Goal: Transaction & Acquisition: Purchase product/service

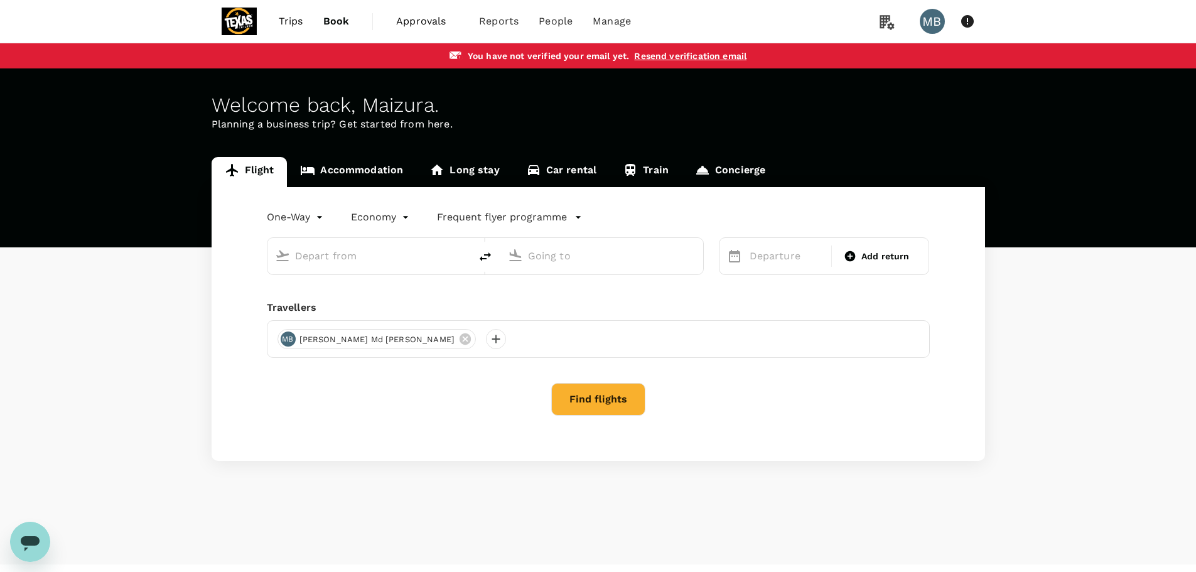
type input "roundtrip"
type input "Kuala Lumpur Intl ([GEOGRAPHIC_DATA])"
type input "[GEOGRAPHIC_DATA], [GEOGRAPHIC_DATA] (any)"
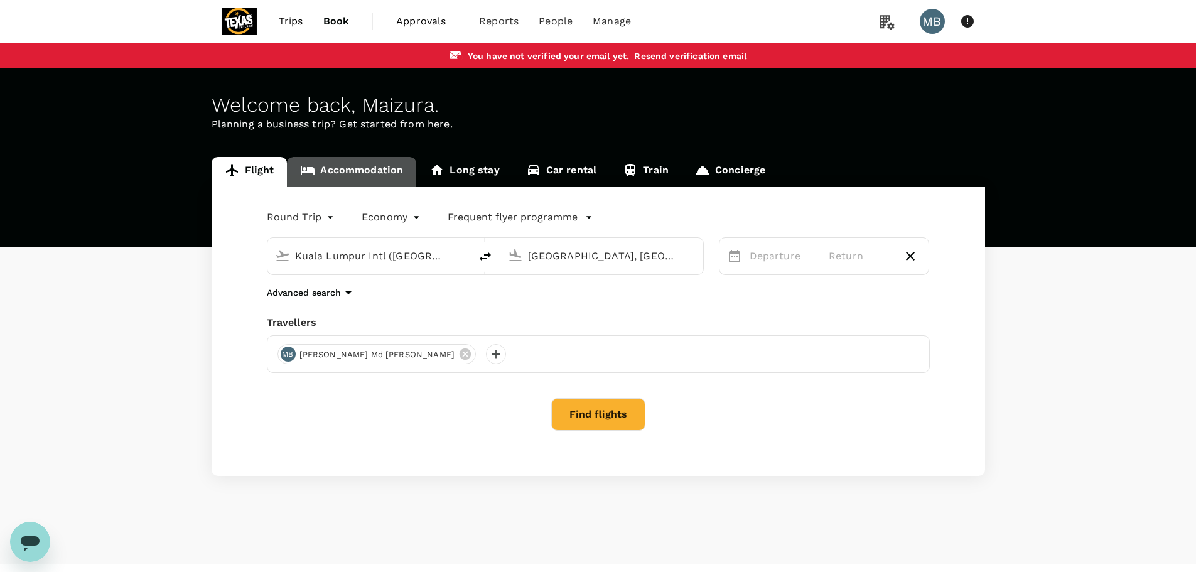
click at [327, 165] on link "Accommodation" at bounding box center [351, 172] width 129 height 30
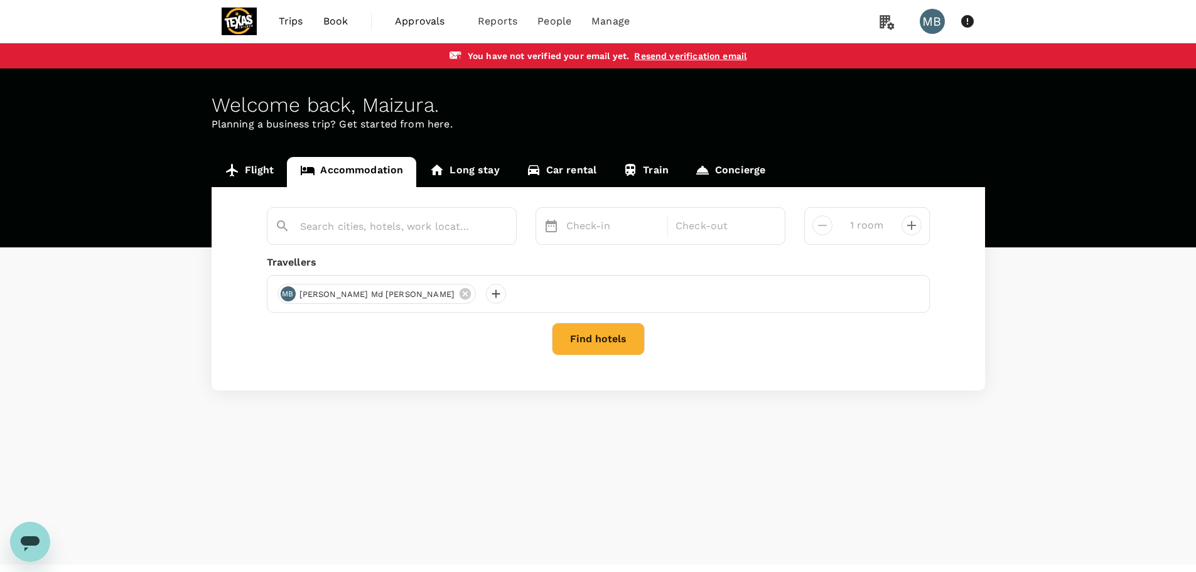
click at [258, 166] on link "Flight" at bounding box center [250, 172] width 76 height 30
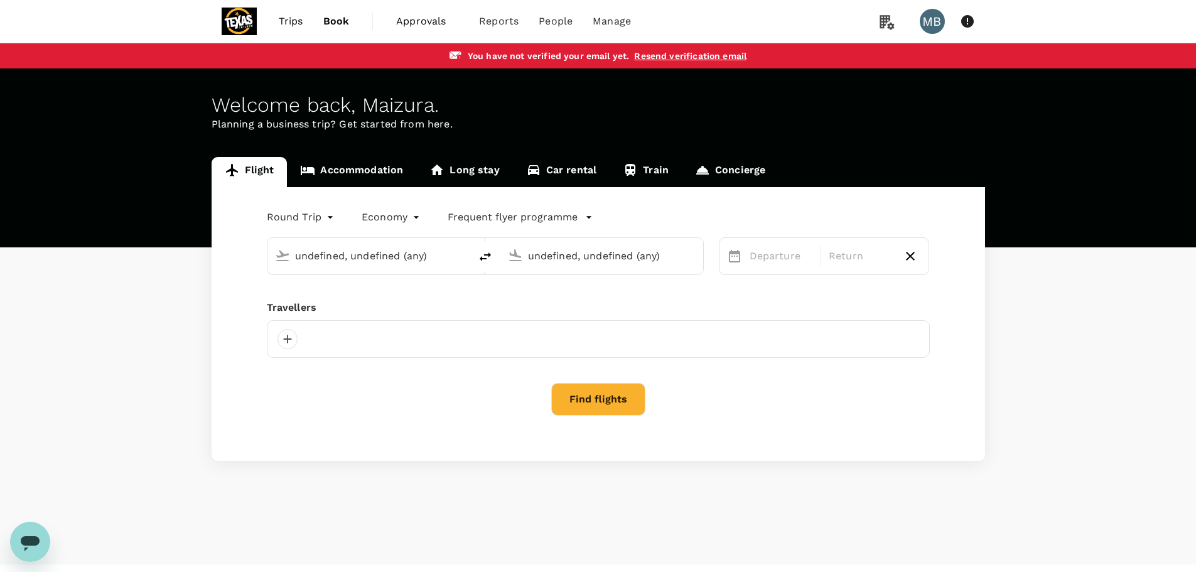
type input "Kuala Lumpur Intl ([GEOGRAPHIC_DATA])"
type input "[GEOGRAPHIC_DATA], [GEOGRAPHIC_DATA] (any)"
type input "Kuala Lumpur Intl ([GEOGRAPHIC_DATA])"
type input "[GEOGRAPHIC_DATA], [GEOGRAPHIC_DATA] (any)"
type input "Kuala Lumpur Intl ([GEOGRAPHIC_DATA])"
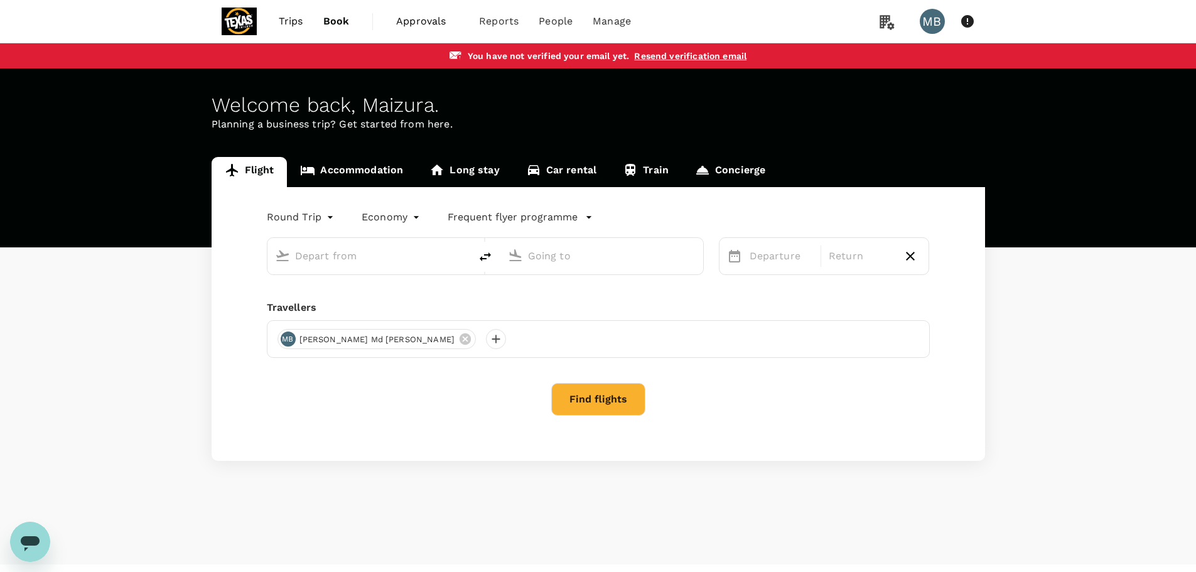
type input "[GEOGRAPHIC_DATA], [GEOGRAPHIC_DATA] (any)"
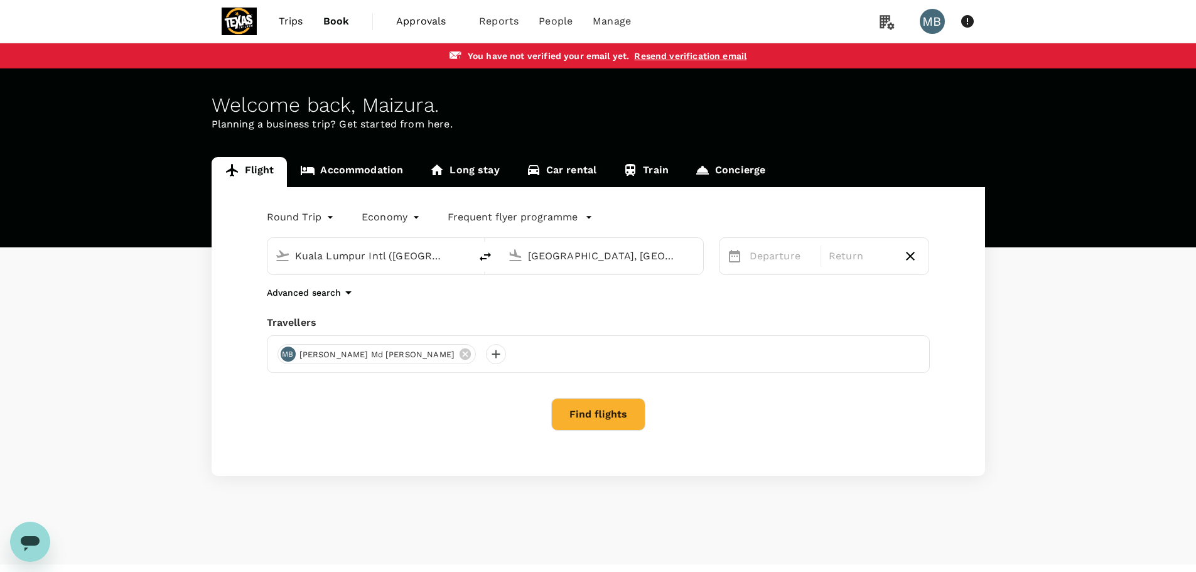
click at [440, 257] on input "Kuala Lumpur Intl ([GEOGRAPHIC_DATA])" at bounding box center [369, 255] width 149 height 19
click at [40, 351] on div "Flight Accommodation Long stay Car rental Train Concierge Round Trip roundtrip …" at bounding box center [598, 316] width 1196 height 319
click at [361, 259] on input "Kuala Lumpur Intl ([GEOGRAPHIC_DATA])" at bounding box center [369, 255] width 149 height 19
click at [478, 253] on icon "delete" at bounding box center [485, 256] width 15 height 15
type input "[GEOGRAPHIC_DATA], [GEOGRAPHIC_DATA] (any)"
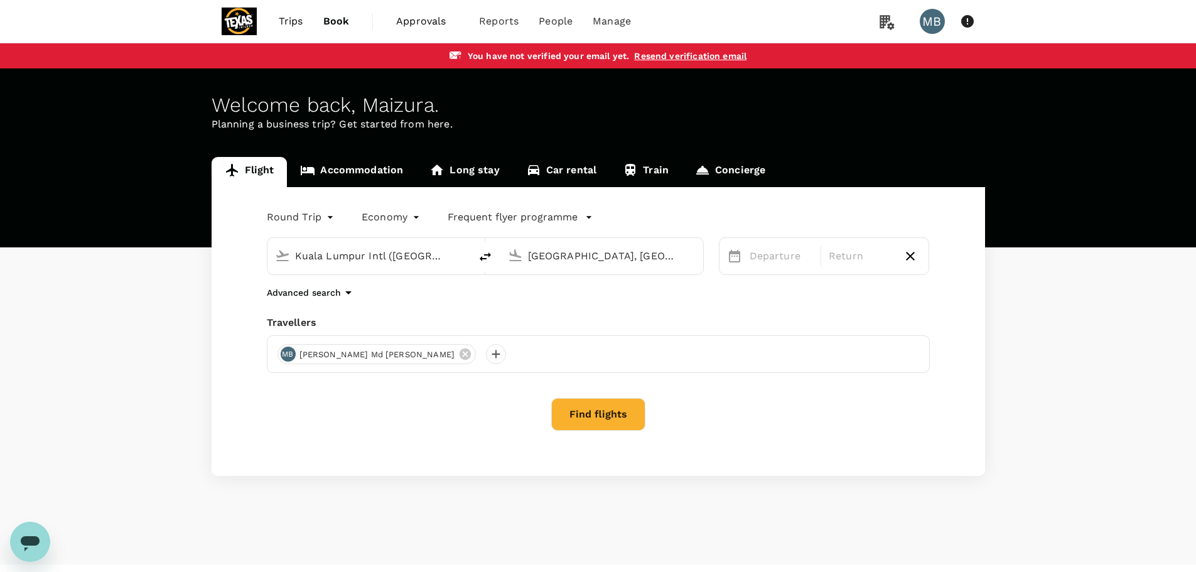
type input "Kuala Lumpur Intl ([GEOGRAPHIC_DATA])"
click at [793, 257] on p "Departure" at bounding box center [781, 256] width 63 height 15
click at [458, 360] on icon at bounding box center [465, 354] width 14 height 14
click at [288, 355] on div at bounding box center [287, 354] width 20 height 20
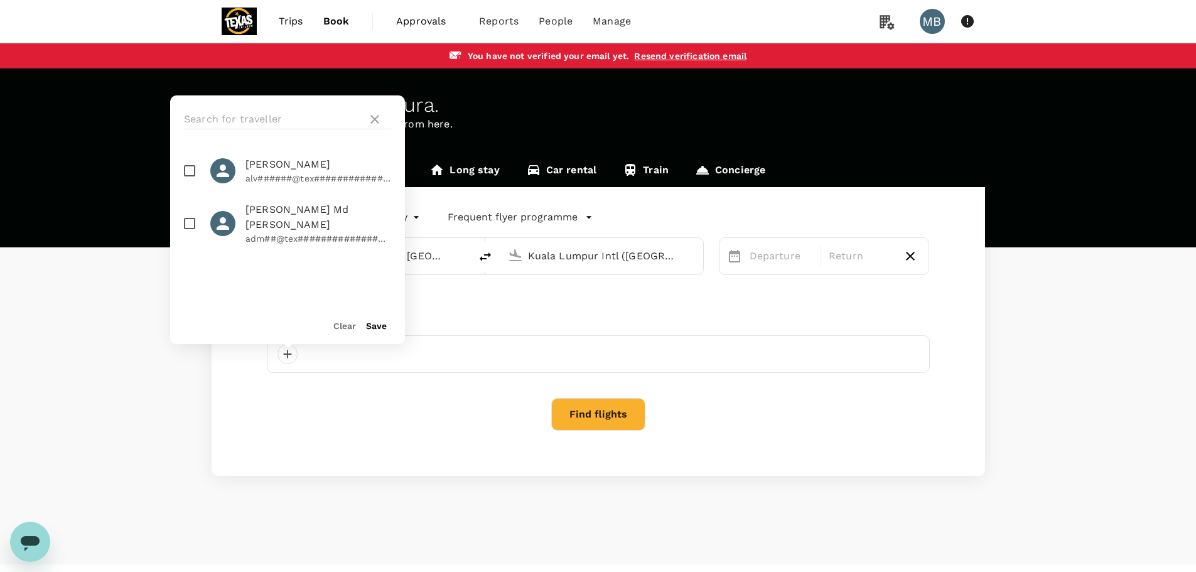
click at [348, 333] on div "Clear Save" at bounding box center [282, 320] width 245 height 48
click at [341, 331] on div "Clear" at bounding box center [339, 320] width 33 height 25
click at [306, 363] on div at bounding box center [598, 354] width 663 height 38
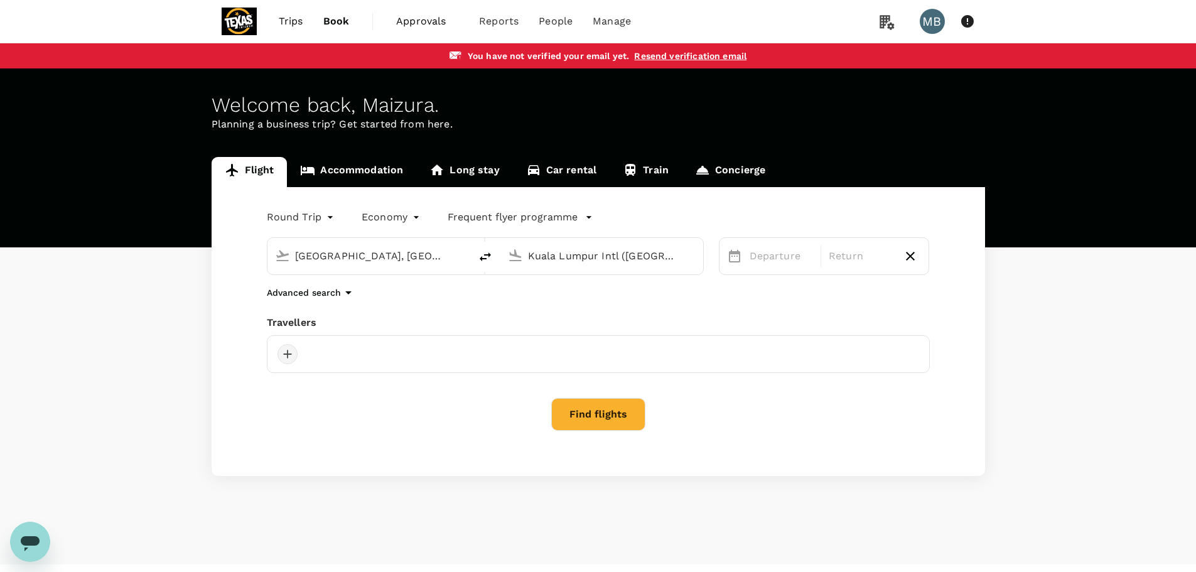
click at [285, 362] on div at bounding box center [287, 354] width 20 height 20
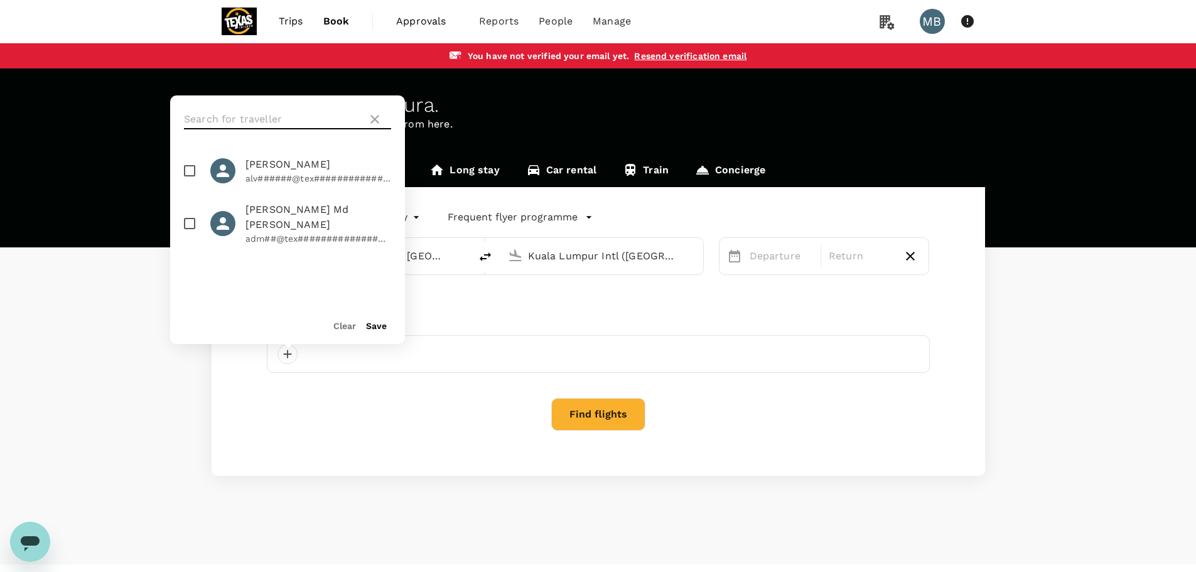
click at [249, 119] on input "text" at bounding box center [273, 119] width 178 height 20
click at [299, 232] on p "adm##@tex#####################" at bounding box center [318, 238] width 146 height 13
click at [343, 328] on button "Clear" at bounding box center [344, 326] width 23 height 10
checkbox input "false"
click at [369, 121] on icon at bounding box center [374, 119] width 15 height 15
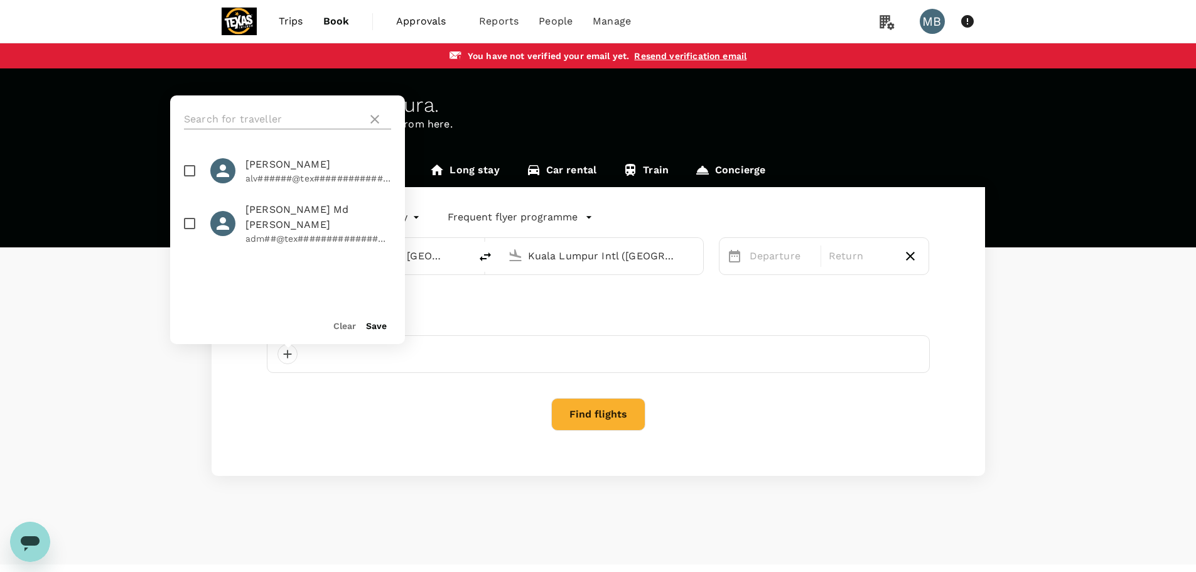
click at [374, 122] on icon at bounding box center [374, 119] width 15 height 15
click at [377, 122] on icon at bounding box center [374, 119] width 9 height 9
click at [610, 151] on div "Welcome back , [PERSON_NAME] . Planning a business trip? Get started from here." at bounding box center [598, 157] width 1196 height 179
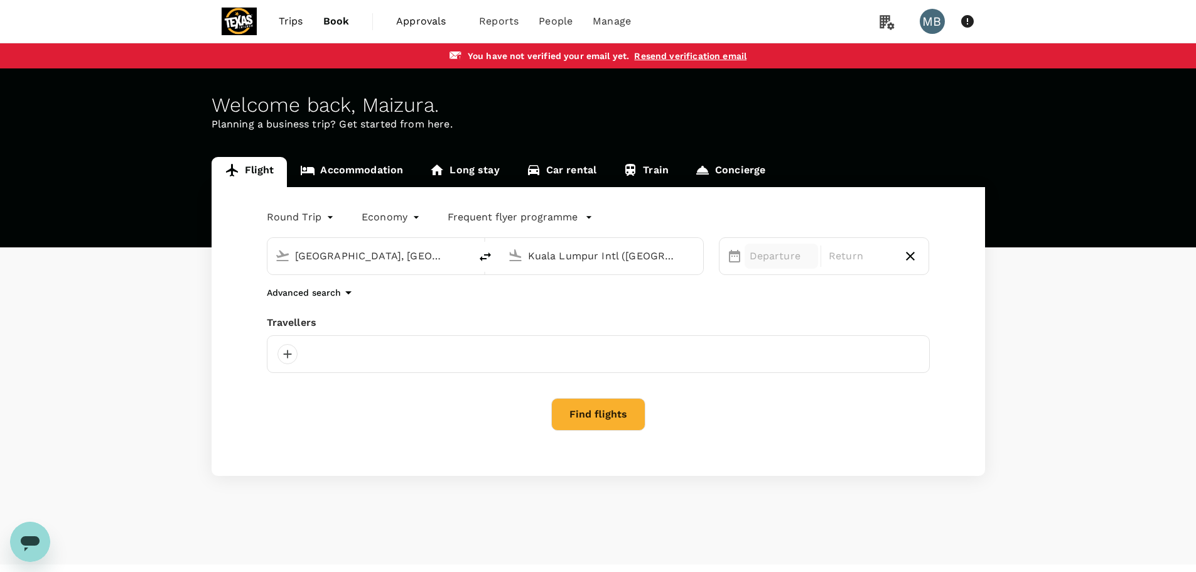
click at [808, 257] on p "Departure" at bounding box center [781, 256] width 63 height 15
click at [750, 363] on div "5" at bounding box center [745, 365] width 24 height 24
click at [644, 295] on div "Advanced search" at bounding box center [598, 292] width 663 height 15
click at [610, 411] on button "Find flights" at bounding box center [598, 414] width 94 height 33
click at [318, 352] on div at bounding box center [598, 354] width 663 height 38
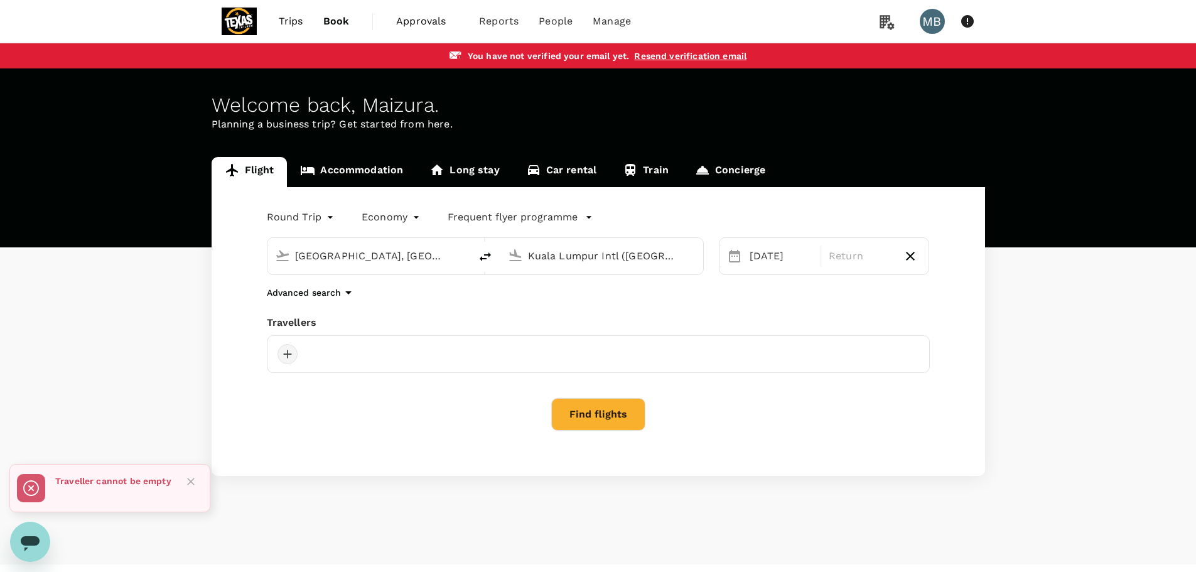
click at [296, 352] on div at bounding box center [287, 354] width 20 height 20
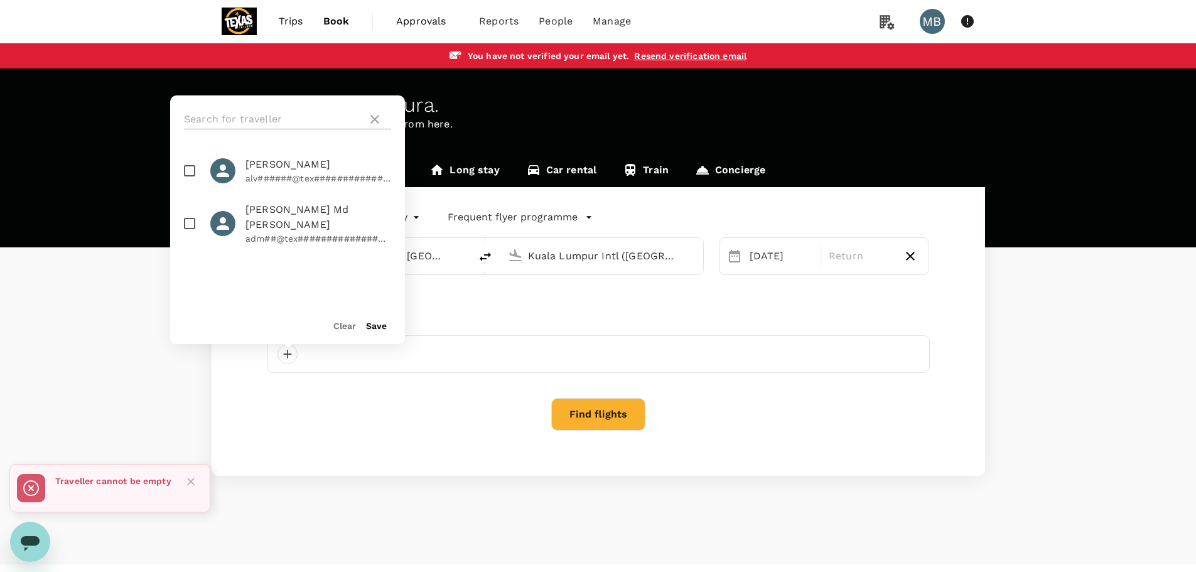
click at [381, 125] on icon at bounding box center [374, 119] width 15 height 15
click at [372, 119] on icon at bounding box center [374, 119] width 15 height 15
click at [439, 360] on div at bounding box center [598, 354] width 663 height 38
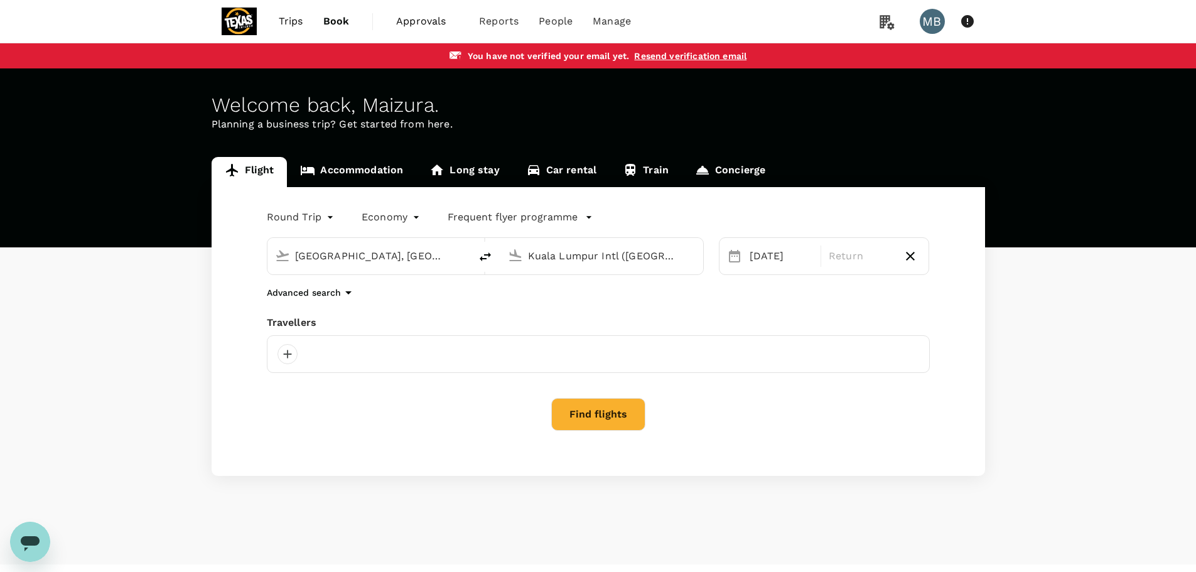
click at [426, 24] on span "Approvals" at bounding box center [427, 21] width 63 height 15
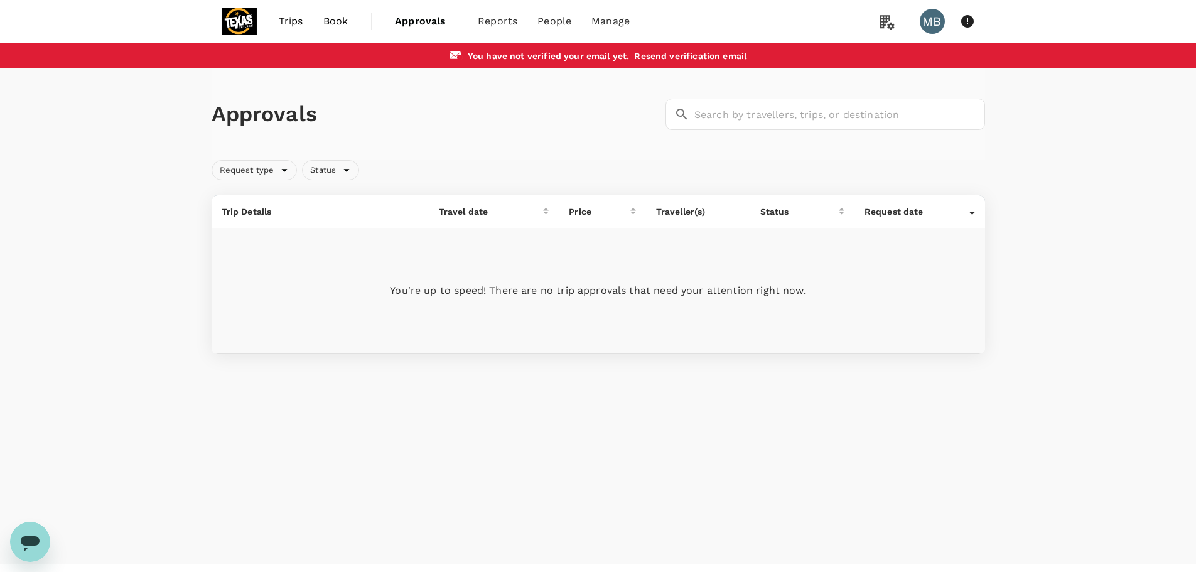
click at [660, 57] on link "Resend verification email" at bounding box center [690, 56] width 112 height 10
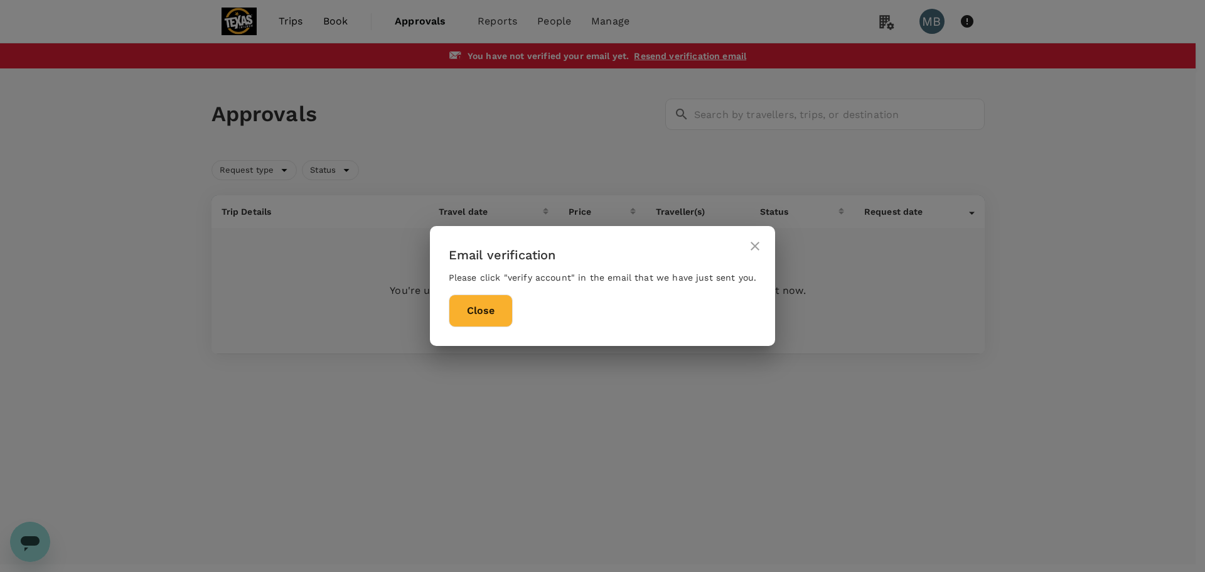
click at [492, 312] on button "Close" at bounding box center [481, 310] width 64 height 33
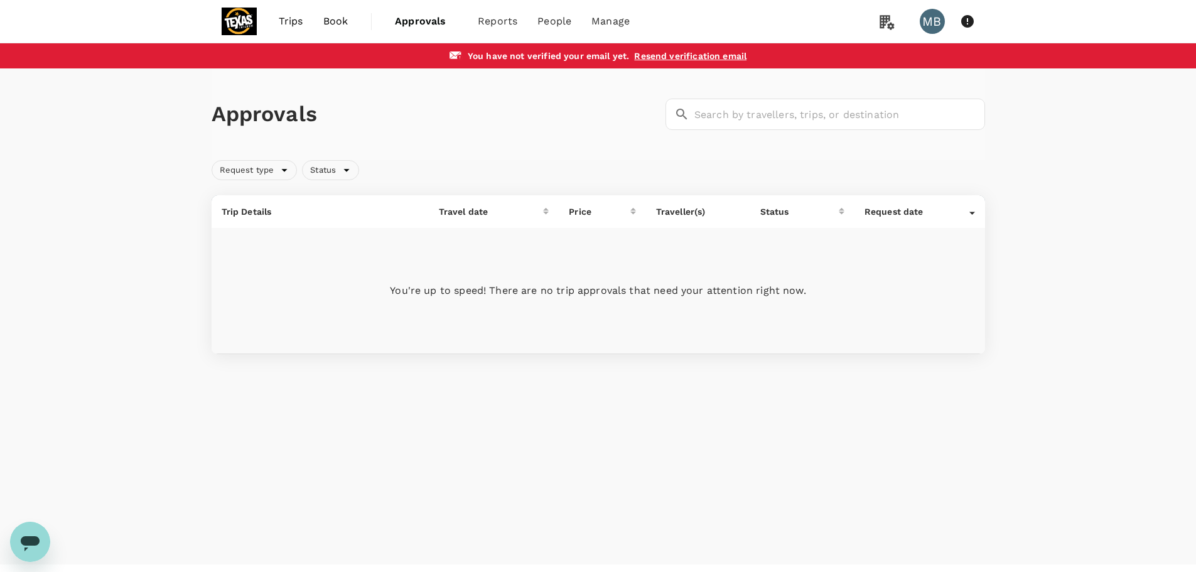
click at [783, 28] on div "Trips Book Approvals 0 Reports People Manage MB" at bounding box center [598, 21] width 773 height 43
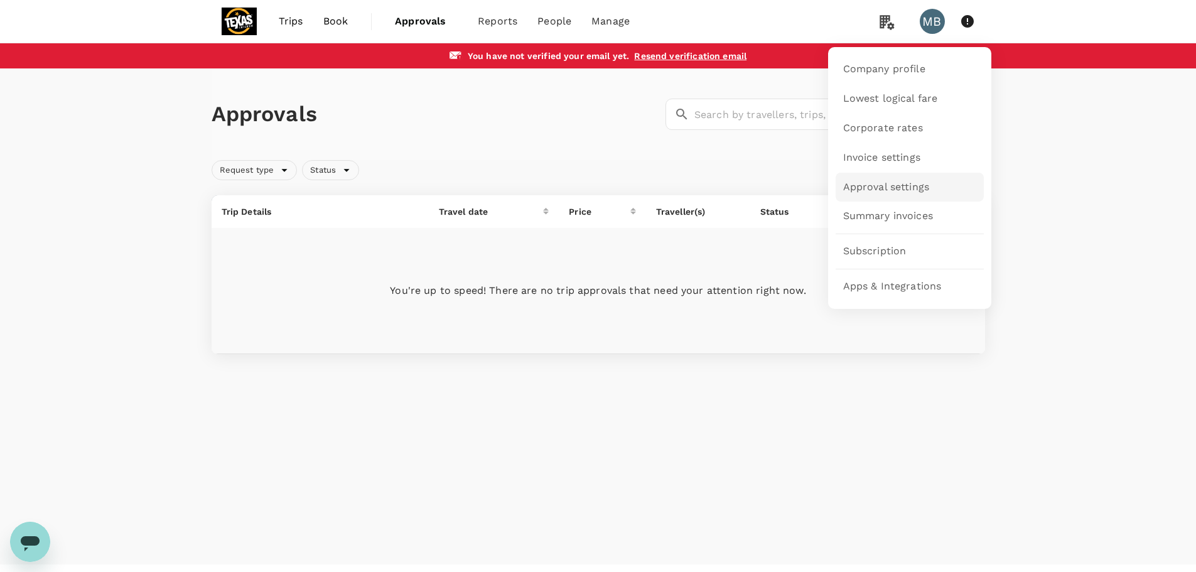
click at [891, 189] on span "Approval settings" at bounding box center [886, 187] width 87 height 14
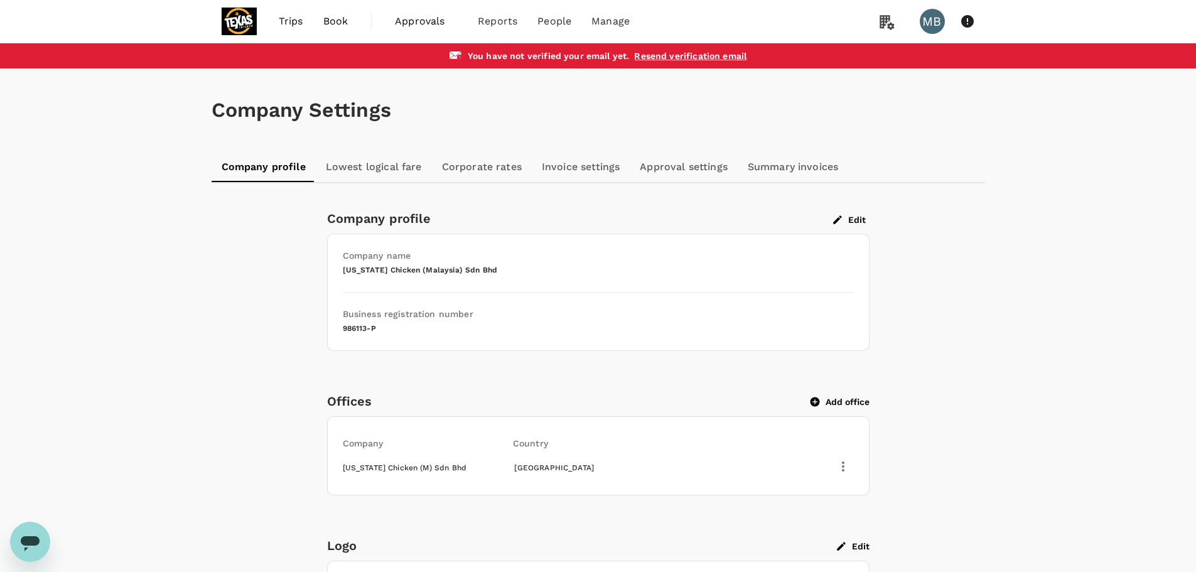
click at [328, 22] on span "Book" at bounding box center [335, 21] width 25 height 15
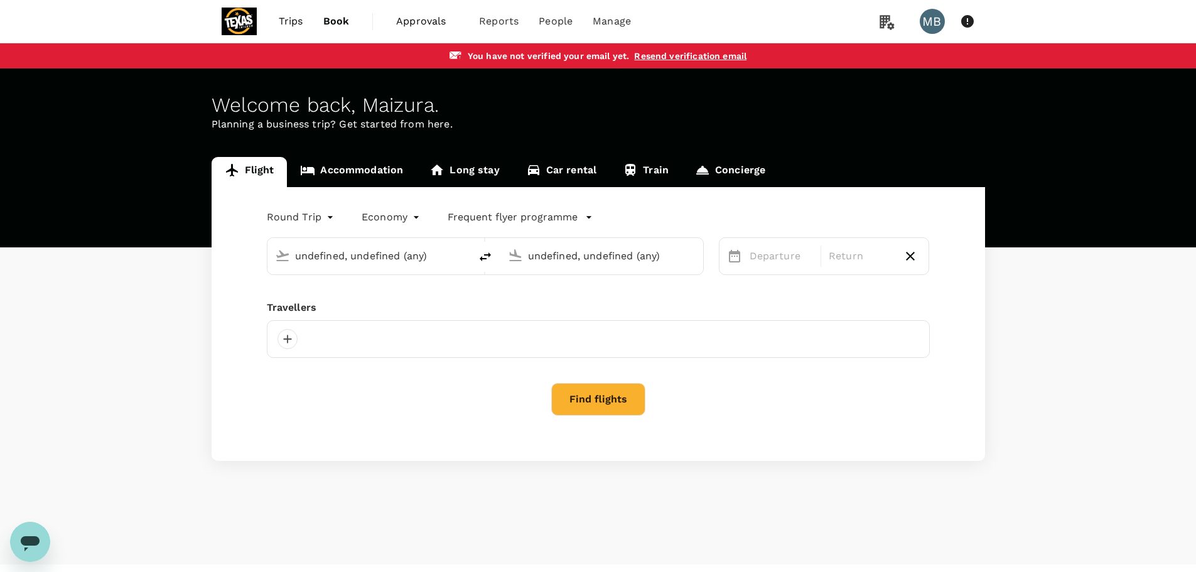
type input "[GEOGRAPHIC_DATA], [GEOGRAPHIC_DATA] (any)"
type input "Kuala Lumpur Intl ([GEOGRAPHIC_DATA])"
type input "[GEOGRAPHIC_DATA], [GEOGRAPHIC_DATA] (any)"
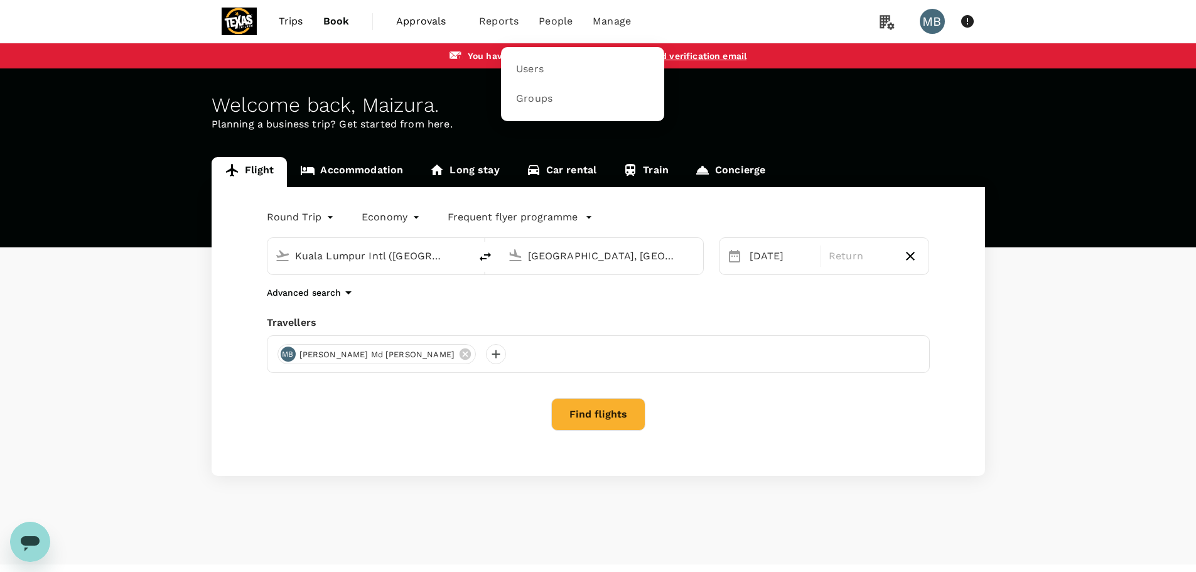
click at [559, 23] on span "People" at bounding box center [556, 21] width 34 height 15
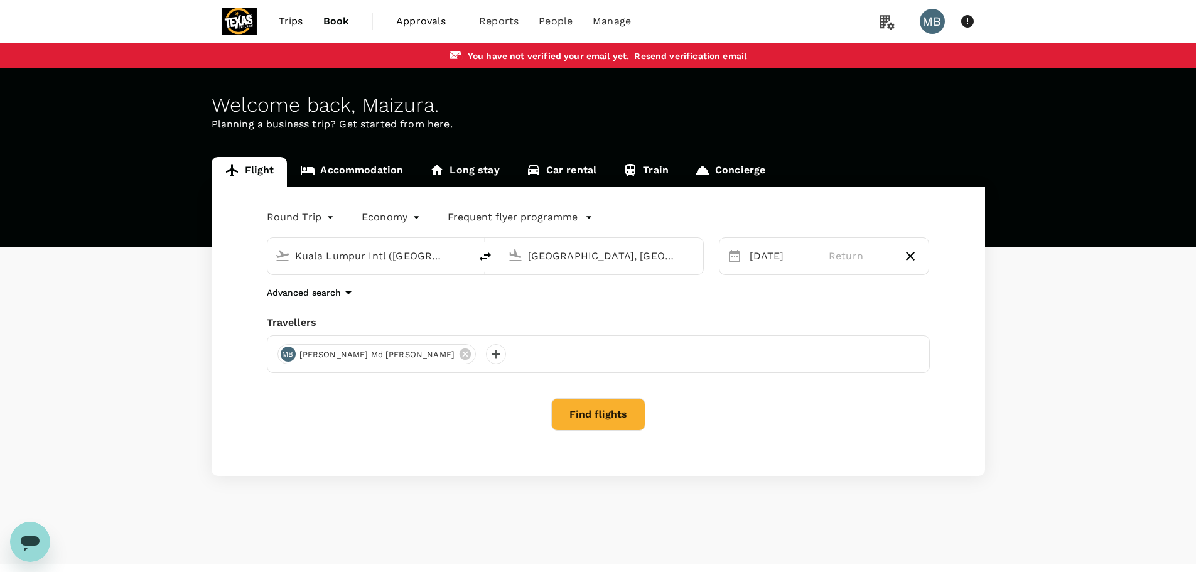
click at [295, 24] on span "Trips" at bounding box center [291, 21] width 24 height 15
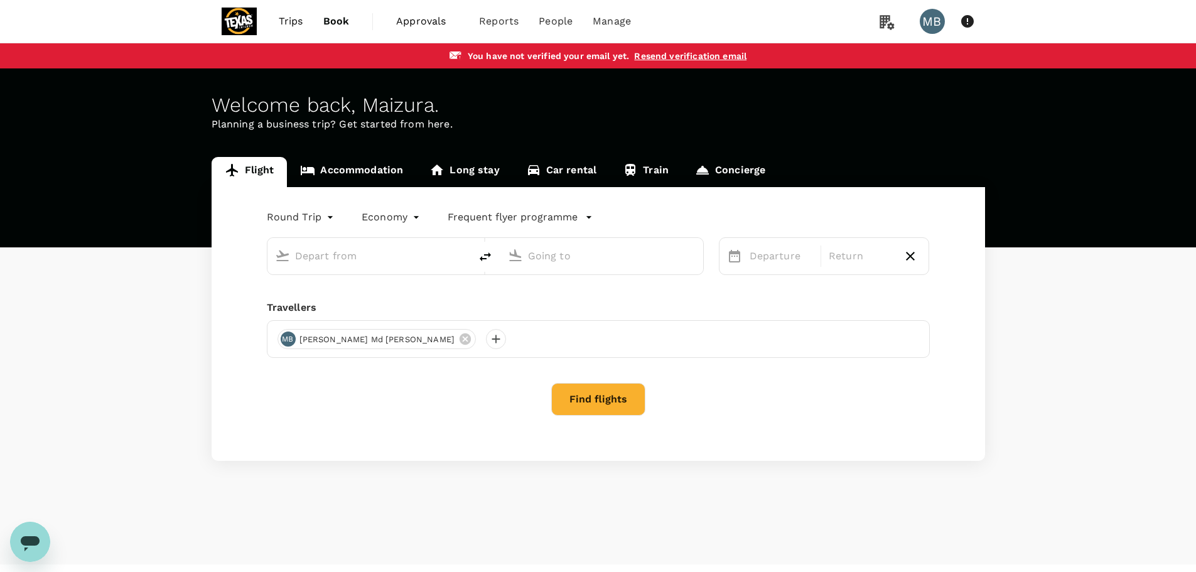
type input "Kuala Lumpur Intl (KUL)"
type input "Kota Kinabalu, Malaysia (any)"
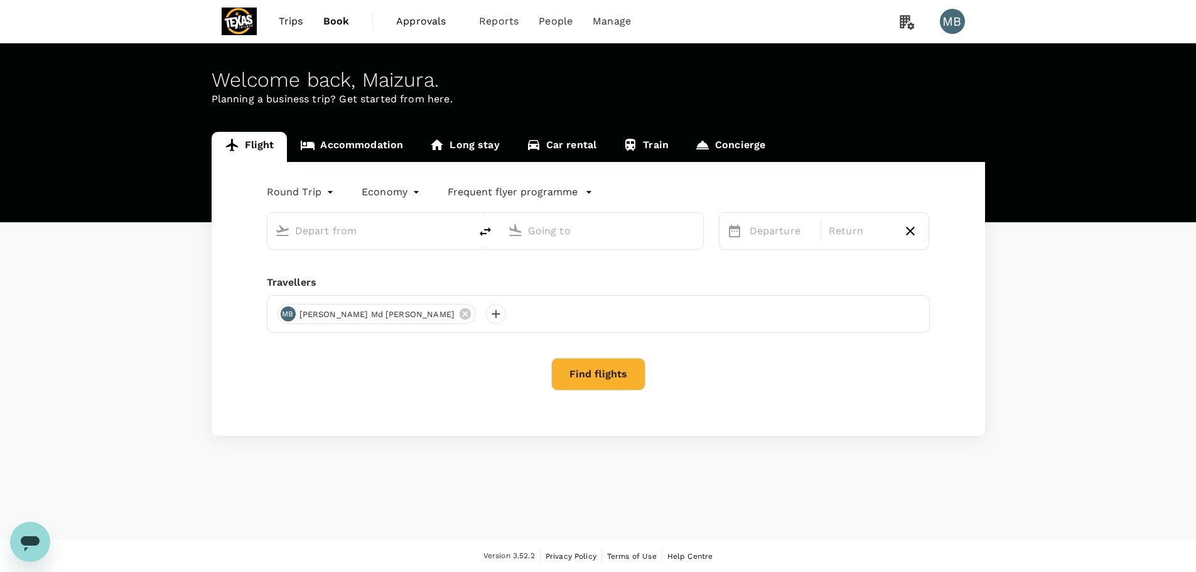
type input "Kuala Lumpur Intl ([GEOGRAPHIC_DATA])"
type input "[GEOGRAPHIC_DATA], [GEOGRAPHIC_DATA] (any)"
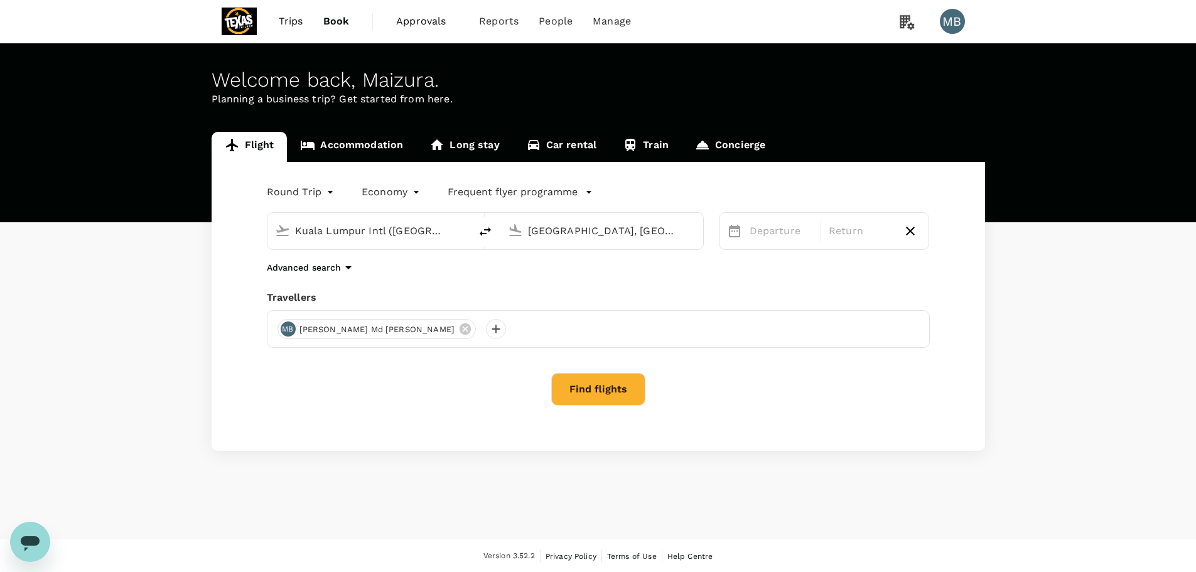
click at [402, 15] on span "Approvals" at bounding box center [427, 21] width 63 height 15
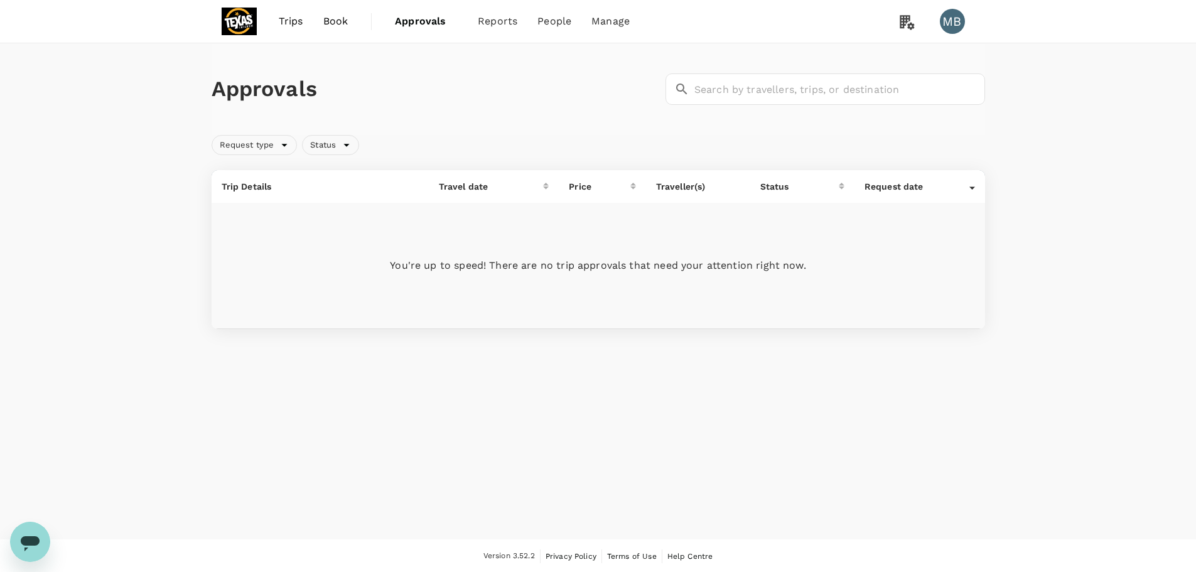
click at [343, 20] on span "Book" at bounding box center [335, 21] width 25 height 15
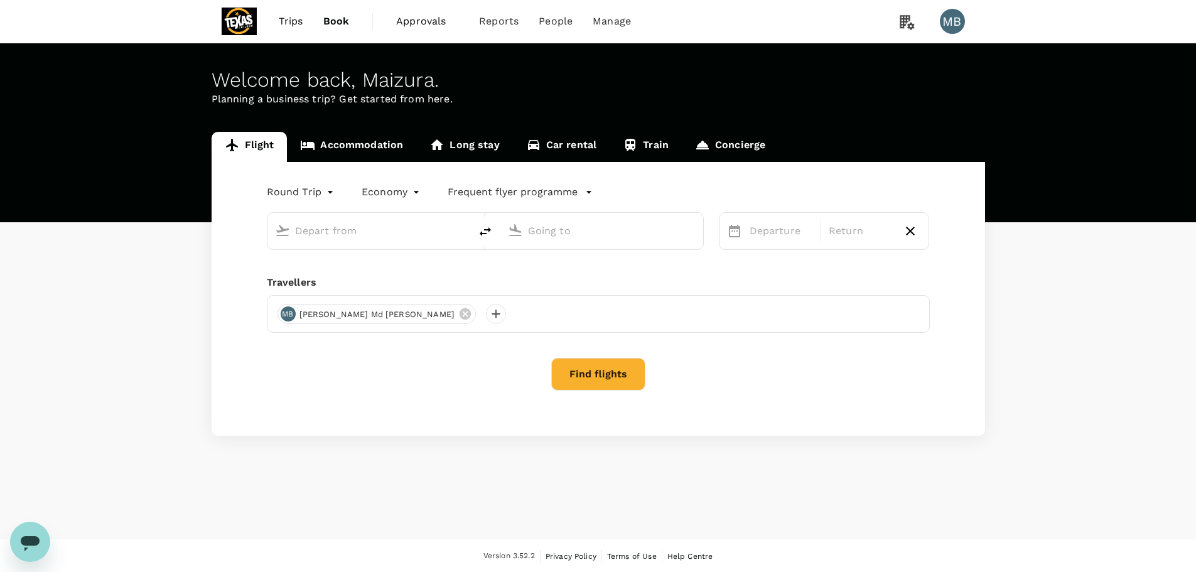
type input "Kuala Lumpur Intl ([GEOGRAPHIC_DATA])"
type input "[GEOGRAPHIC_DATA], [GEOGRAPHIC_DATA] (any)"
type input "Kuala Lumpur Intl ([GEOGRAPHIC_DATA])"
type input "[GEOGRAPHIC_DATA], [GEOGRAPHIC_DATA] (any)"
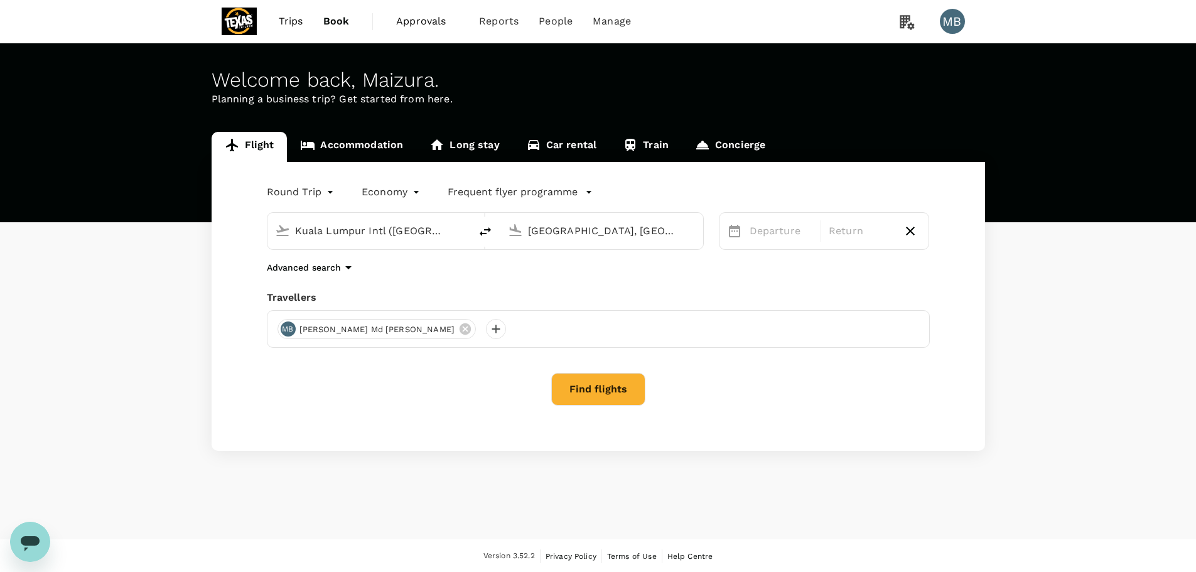
click at [586, 191] on icon "button" at bounding box center [588, 192] width 5 height 3
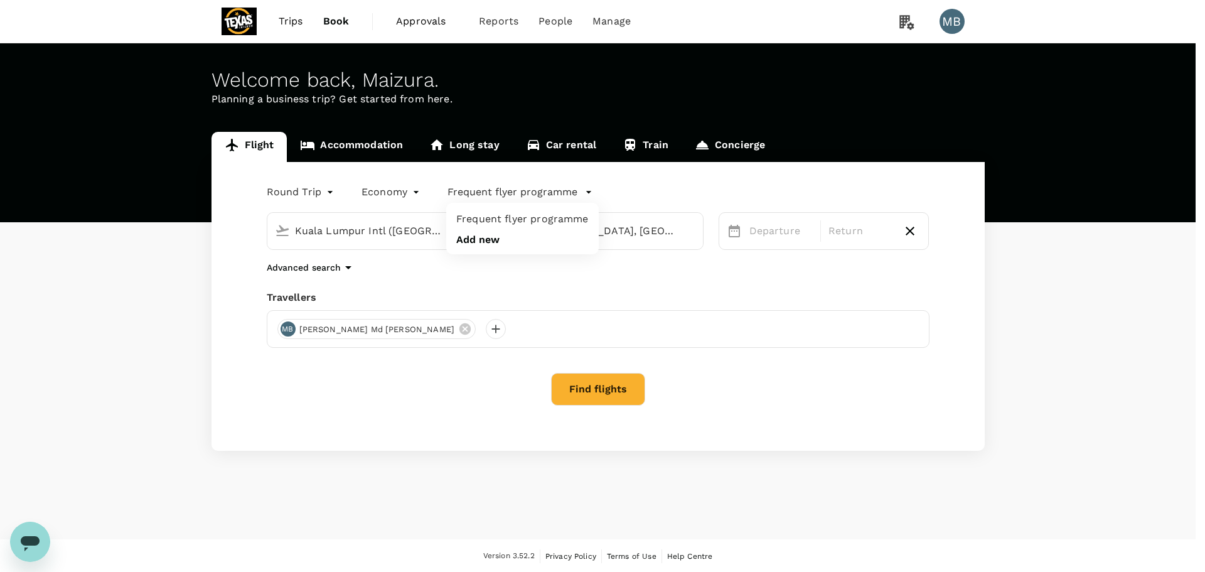
click at [586, 191] on div at bounding box center [602, 286] width 1205 height 572
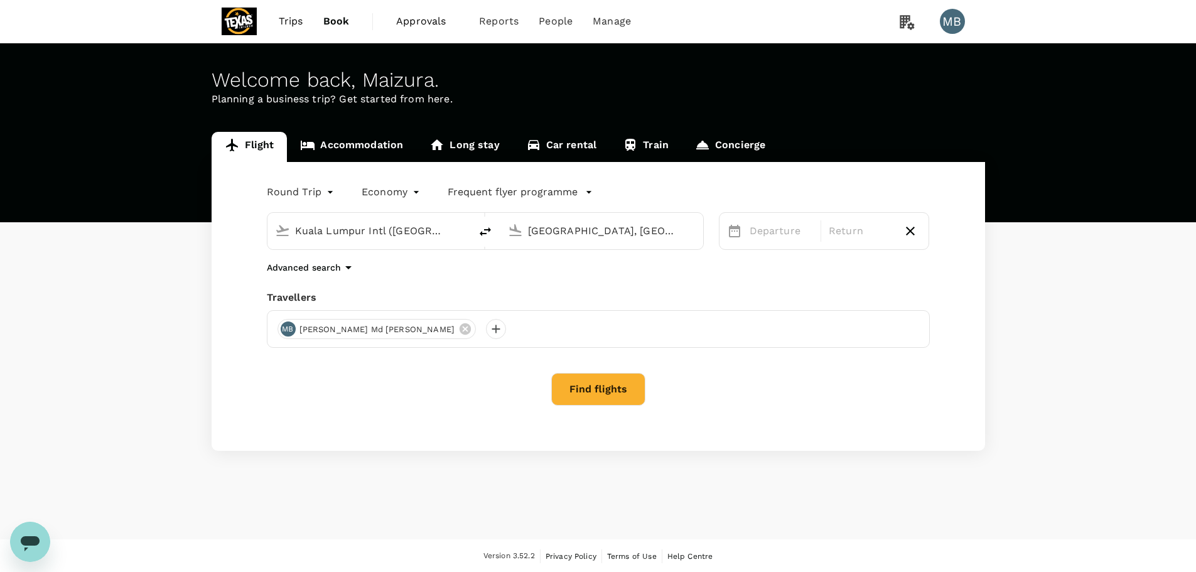
click at [424, 232] on input "Kuala Lumpur Intl ([GEOGRAPHIC_DATA])" at bounding box center [369, 230] width 149 height 19
click at [483, 232] on icon "delete" at bounding box center [485, 231] width 15 height 15
type input "[GEOGRAPHIC_DATA], [GEOGRAPHIC_DATA] (any)"
type input "Kuala Lumpur Intl ([GEOGRAPHIC_DATA])"
click at [755, 236] on p "Departure" at bounding box center [781, 231] width 63 height 15
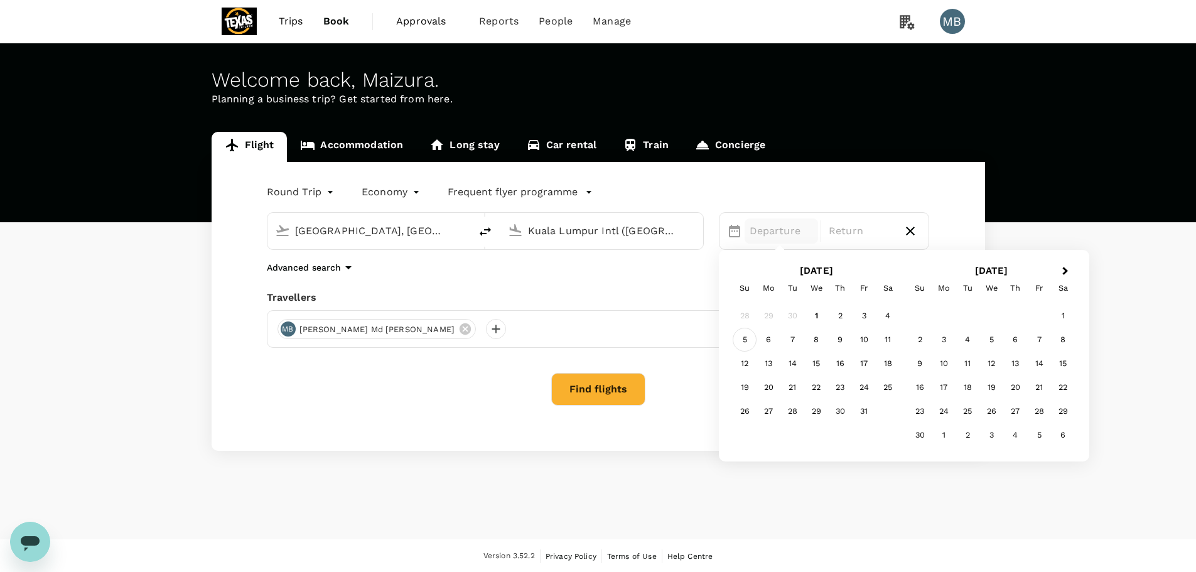
click at [748, 340] on div "5" at bounding box center [745, 340] width 24 height 24
click at [694, 347] on div "MB [PERSON_NAME]" at bounding box center [598, 329] width 663 height 38
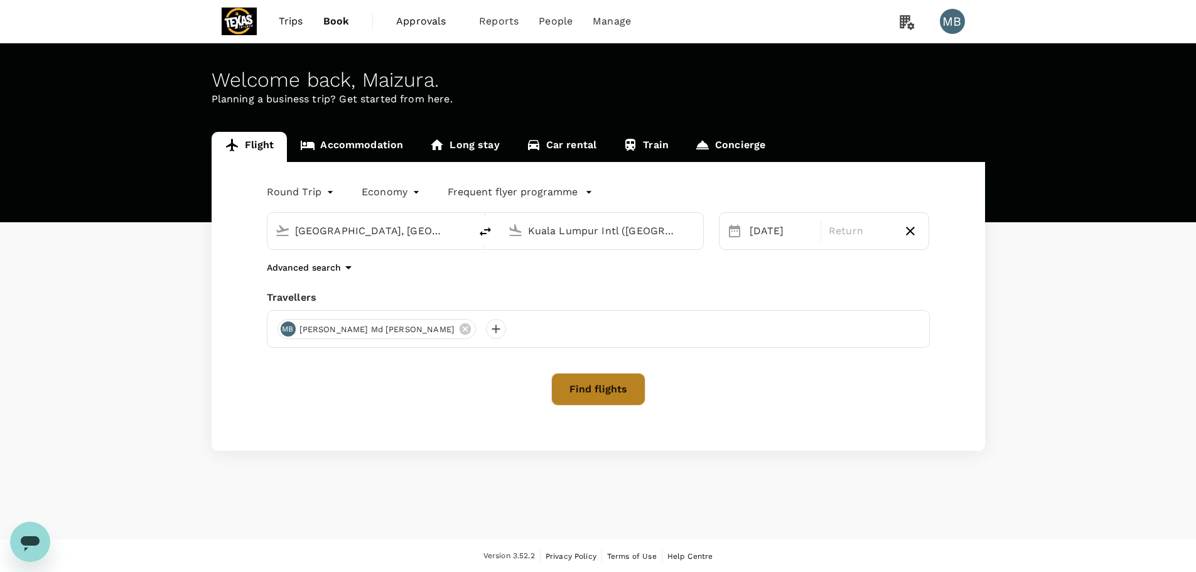
click at [603, 390] on button "Find flights" at bounding box center [598, 389] width 94 height 33
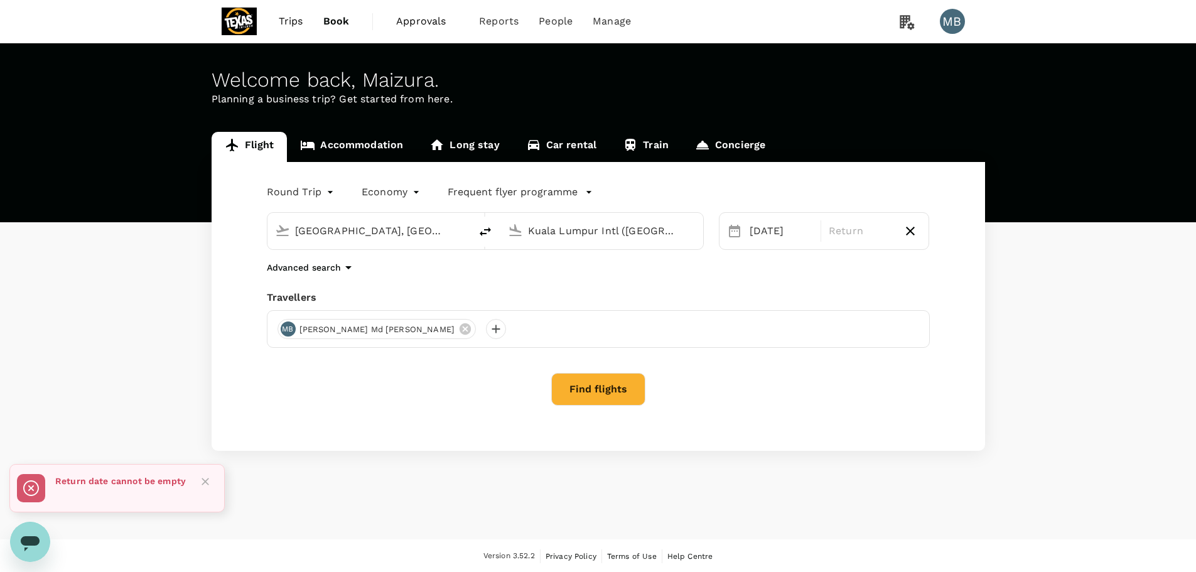
click at [910, 227] on icon "button" at bounding box center [910, 231] width 15 height 15
type input "oneway"
click at [628, 390] on button "Find flights" at bounding box center [598, 389] width 94 height 33
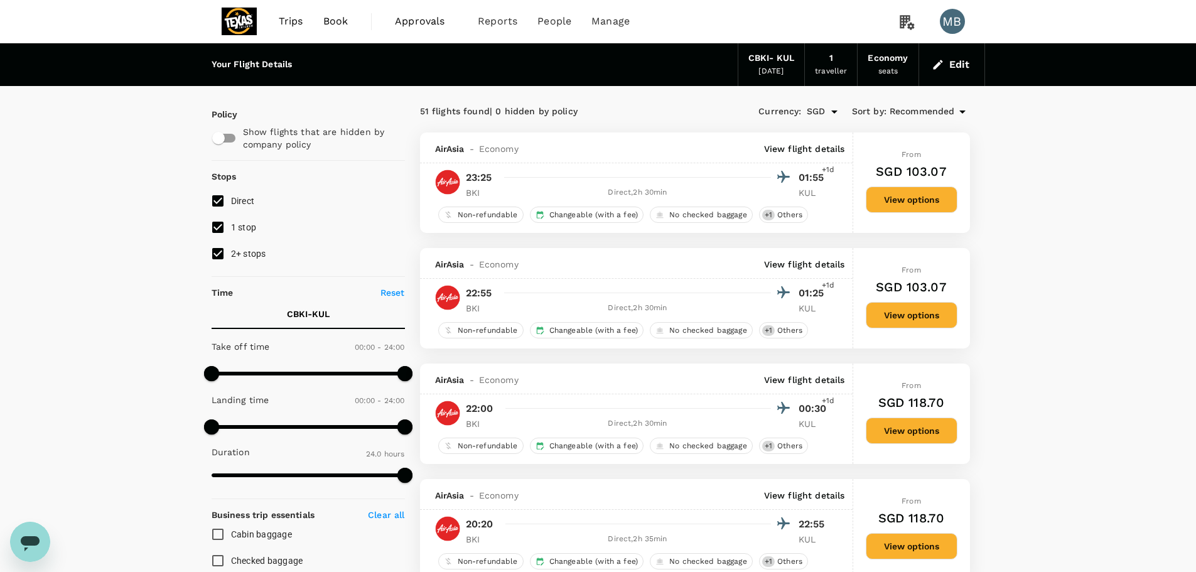
click at [822, 114] on input "SGD" at bounding box center [816, 111] width 19 height 21
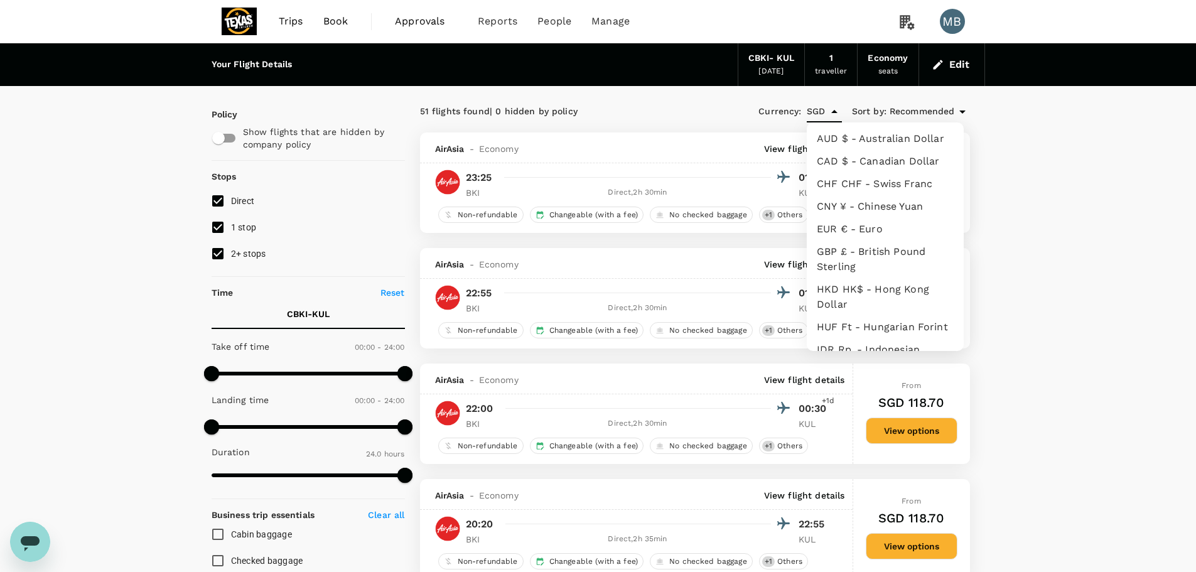
scroll to position [244, 0]
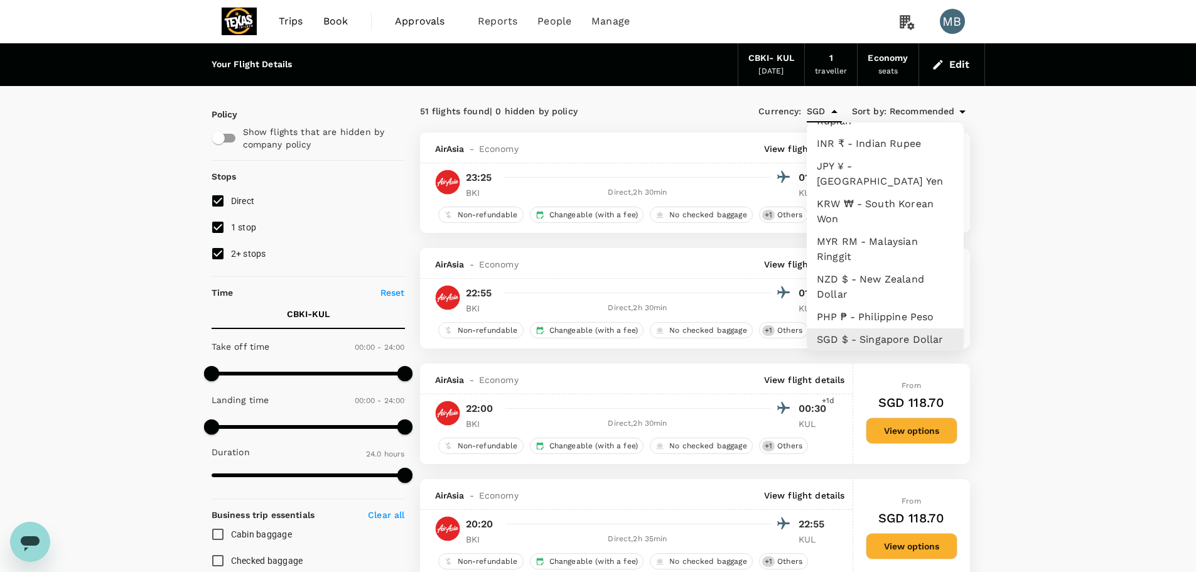
click at [883, 250] on li "MYR RM - Malaysian Ringgit" at bounding box center [885, 249] width 157 height 38
type input "MYR"
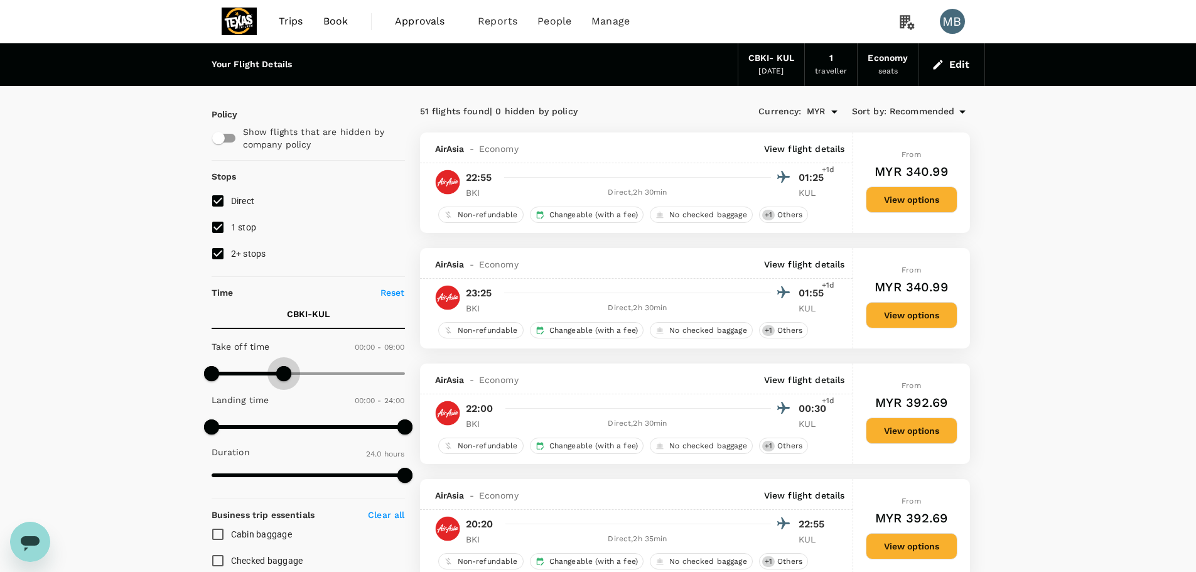
drag, startPoint x: 403, startPoint y: 379, endPoint x: 284, endPoint y: 387, distance: 119.5
click at [284, 381] on span at bounding box center [283, 373] width 15 height 15
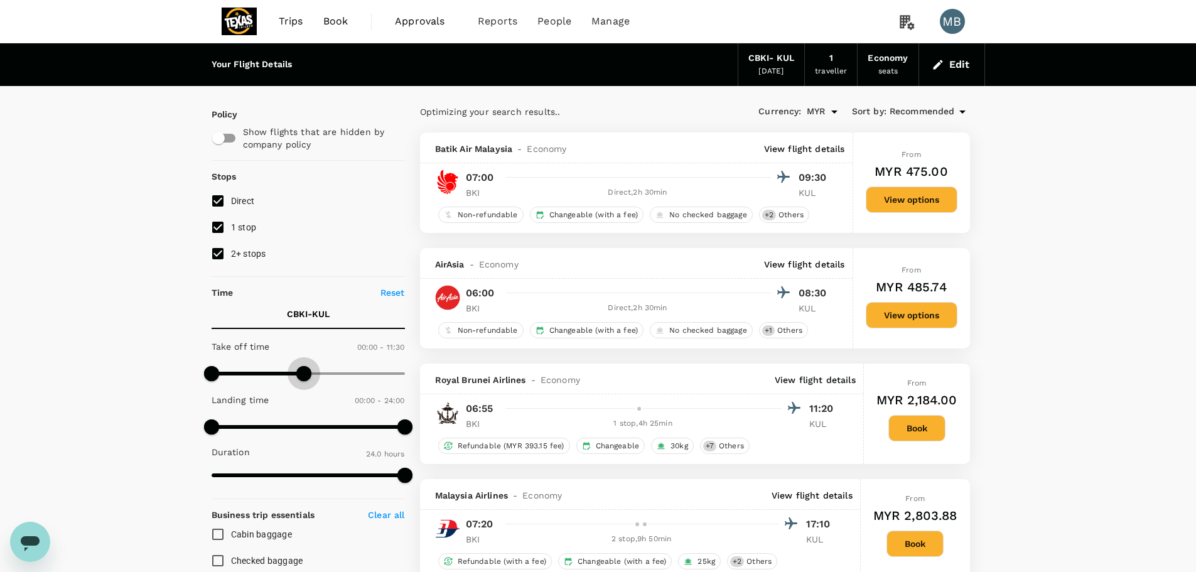
type input "720"
drag, startPoint x: 281, startPoint y: 375, endPoint x: 310, endPoint y: 393, distance: 33.3
click at [310, 393] on div "Take off time 00:00 - 12:00 Landing time 00:00 - 24:00 Duration 24.0 hours" at bounding box center [306, 411] width 198 height 155
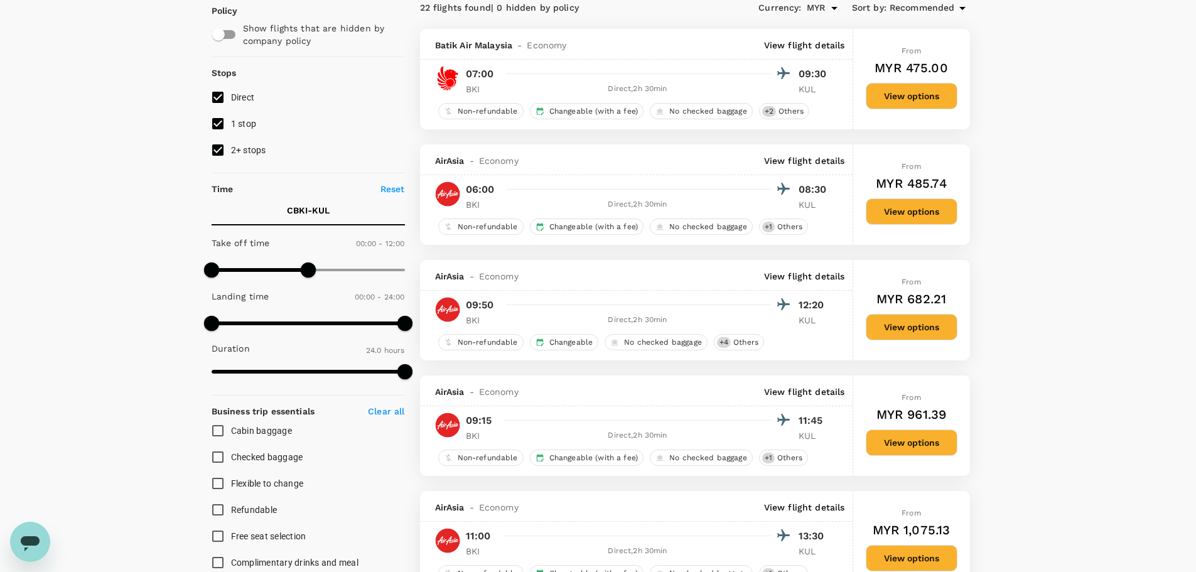
scroll to position [126, 0]
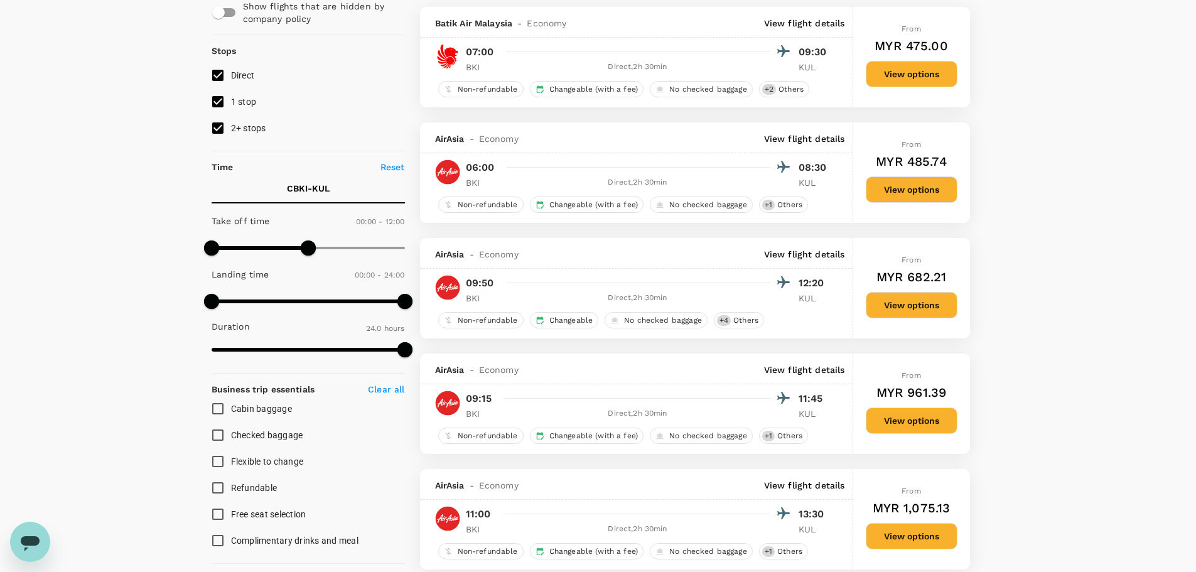
click at [888, 424] on button "View options" at bounding box center [912, 420] width 92 height 26
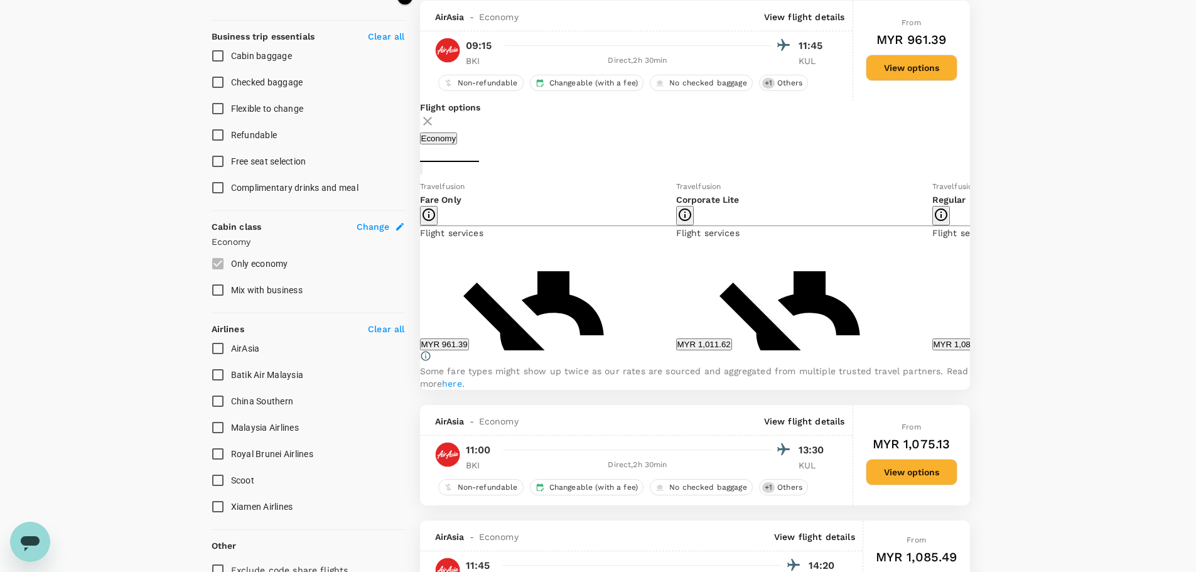
scroll to position [479, 0]
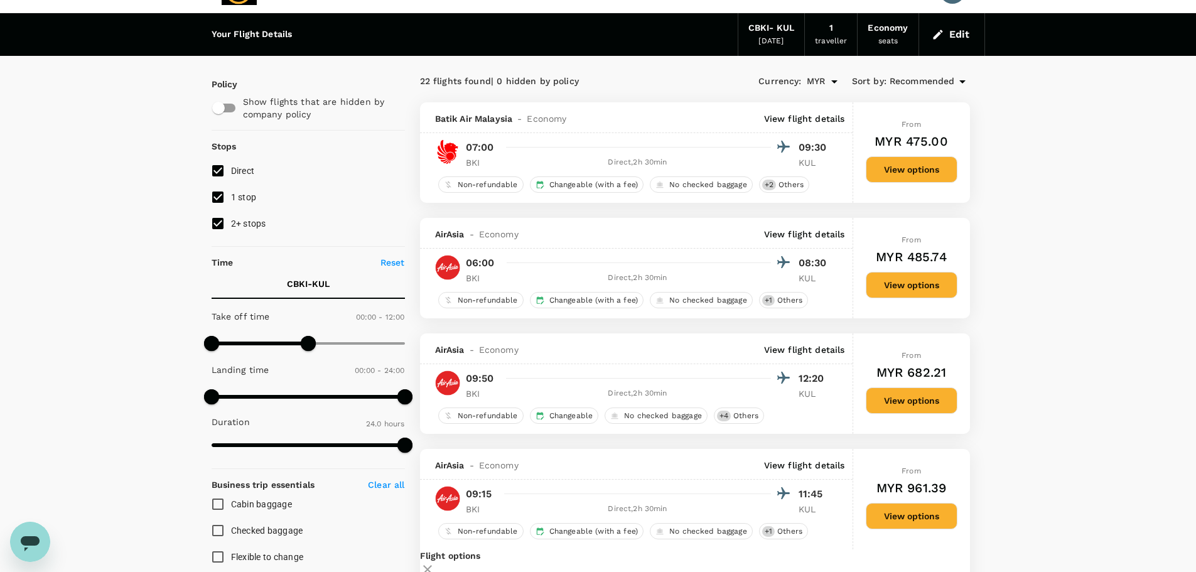
scroll to position [0, 0]
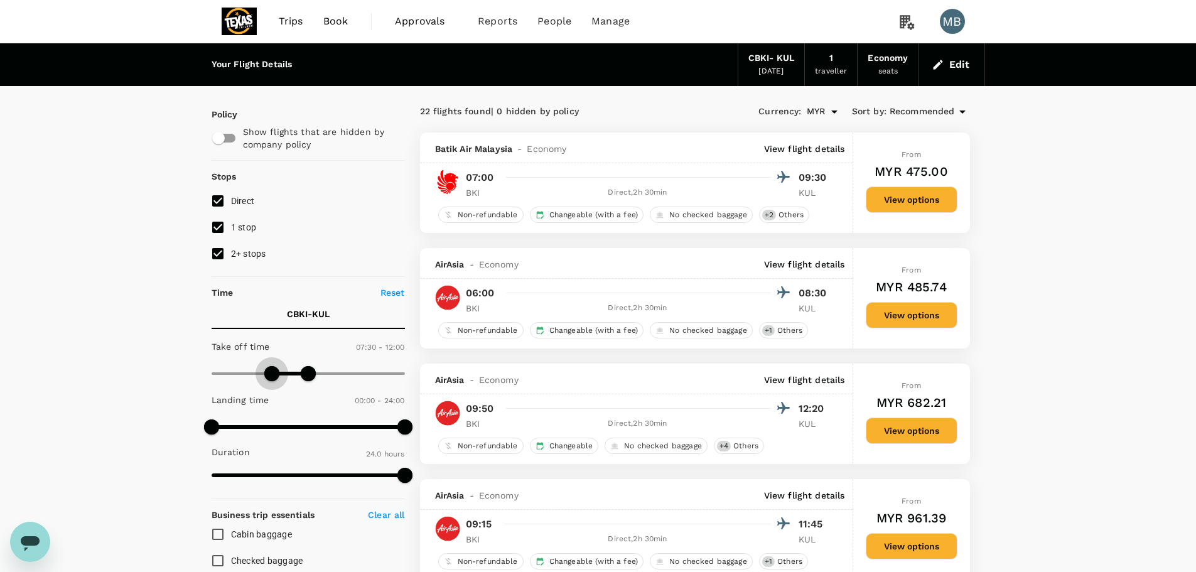
type input "480"
drag, startPoint x: 210, startPoint y: 373, endPoint x: 277, endPoint y: 384, distance: 67.4
click at [277, 381] on span at bounding box center [275, 373] width 15 height 15
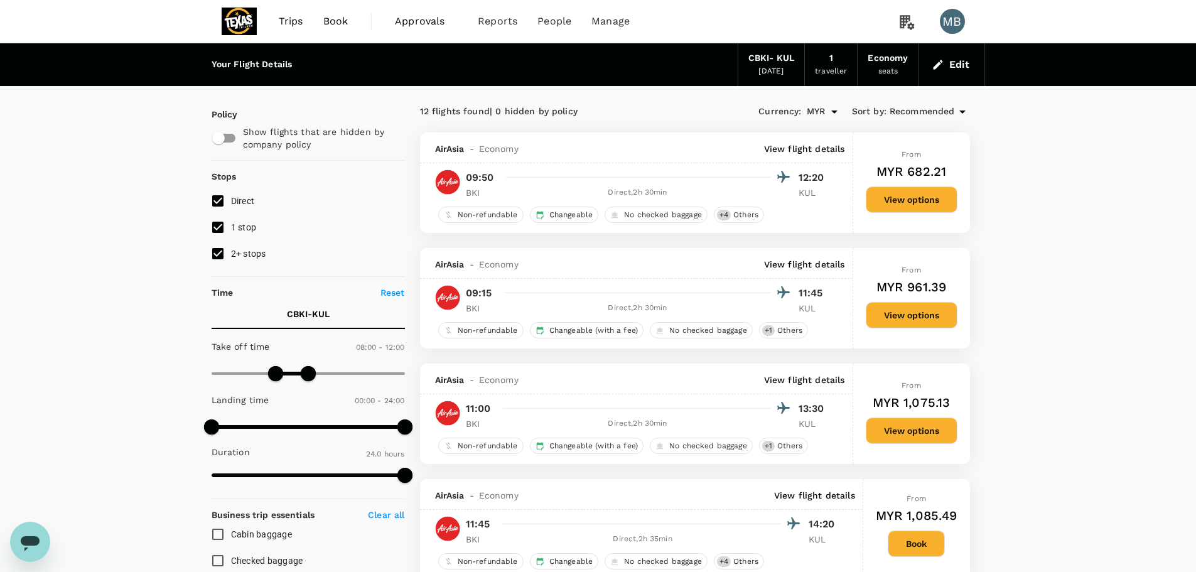
click at [890, 320] on button "View options" at bounding box center [912, 315] width 92 height 26
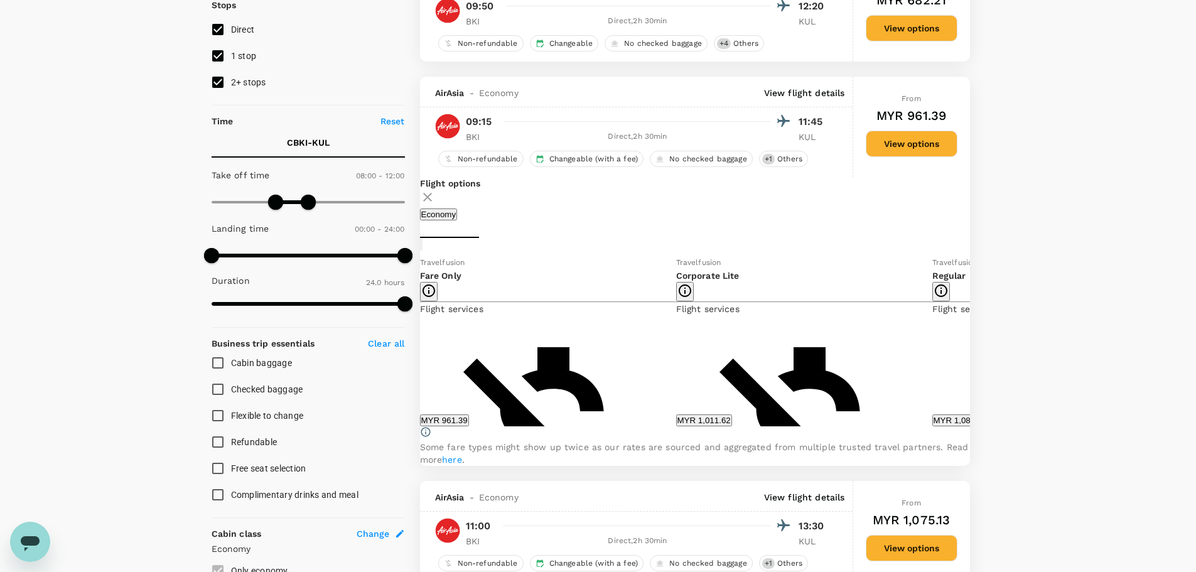
scroll to position [248, 0]
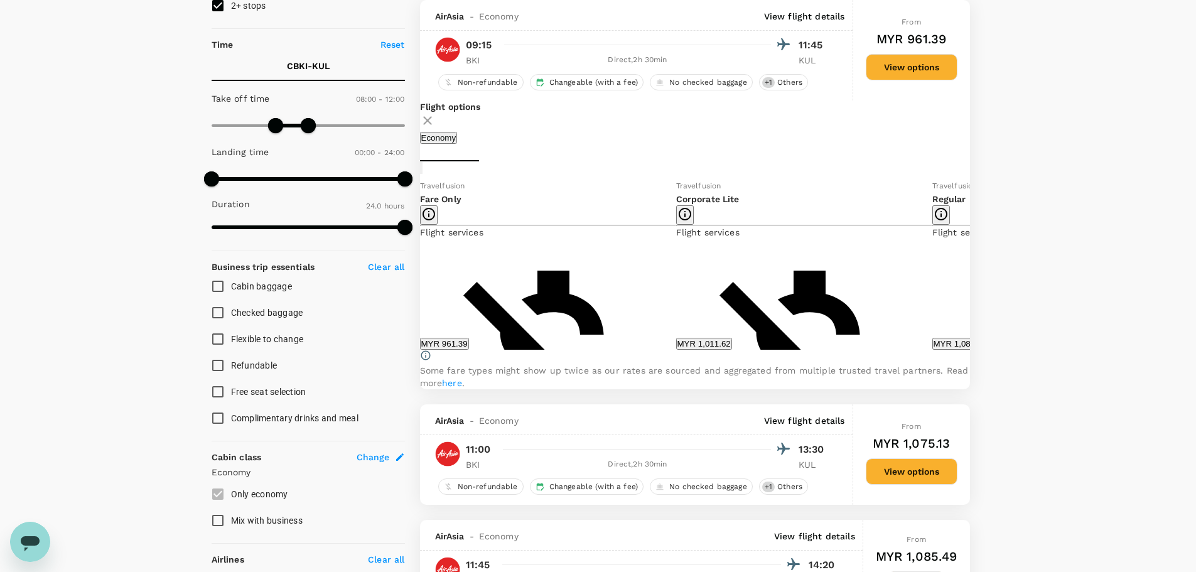
click at [973, 271] on icon at bounding box center [979, 264] width 13 height 13
click at [417, 271] on icon at bounding box center [410, 264] width 13 height 13
click at [469, 350] on button "MYR 961.39" at bounding box center [444, 344] width 49 height 12
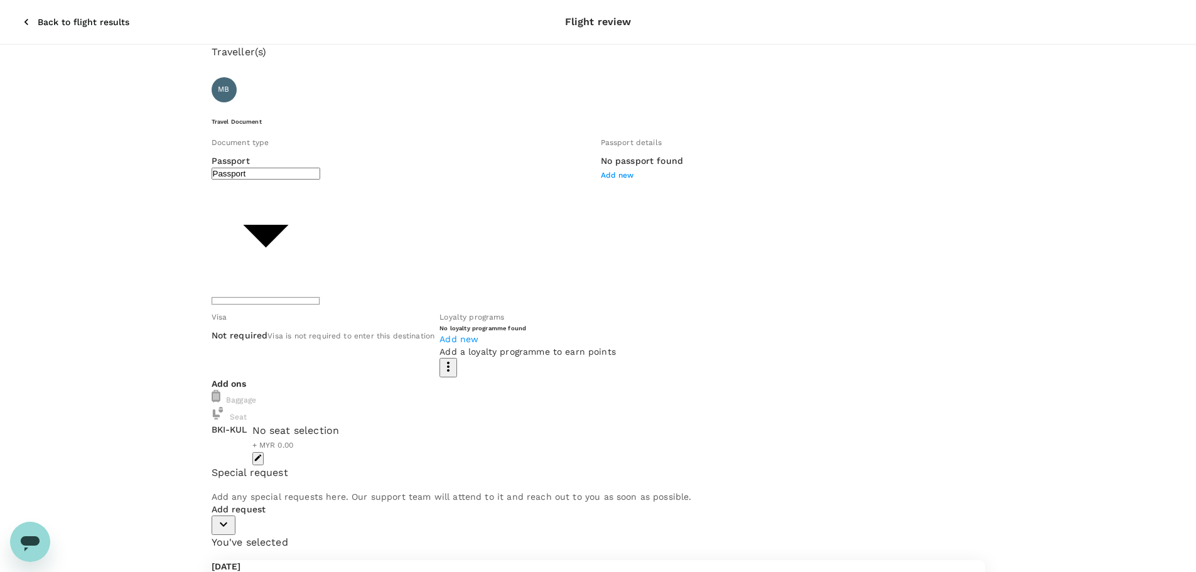
click at [337, 390] on div "Baggage" at bounding box center [598, 398] width 773 height 17
click at [247, 423] on span at bounding box center [247, 423] width 0 height 0
click at [212, 217] on div "Traveller(s) Traveller 1 : MB Maizura Binti Md Yazid Travel Document Document t…" at bounding box center [598, 290] width 773 height 490
click at [412, 184] on body "Back to flight results Flight review Traveller(s) Traveller 1 : MB Maizura Bint…" at bounding box center [602, 482] width 1205 height 965
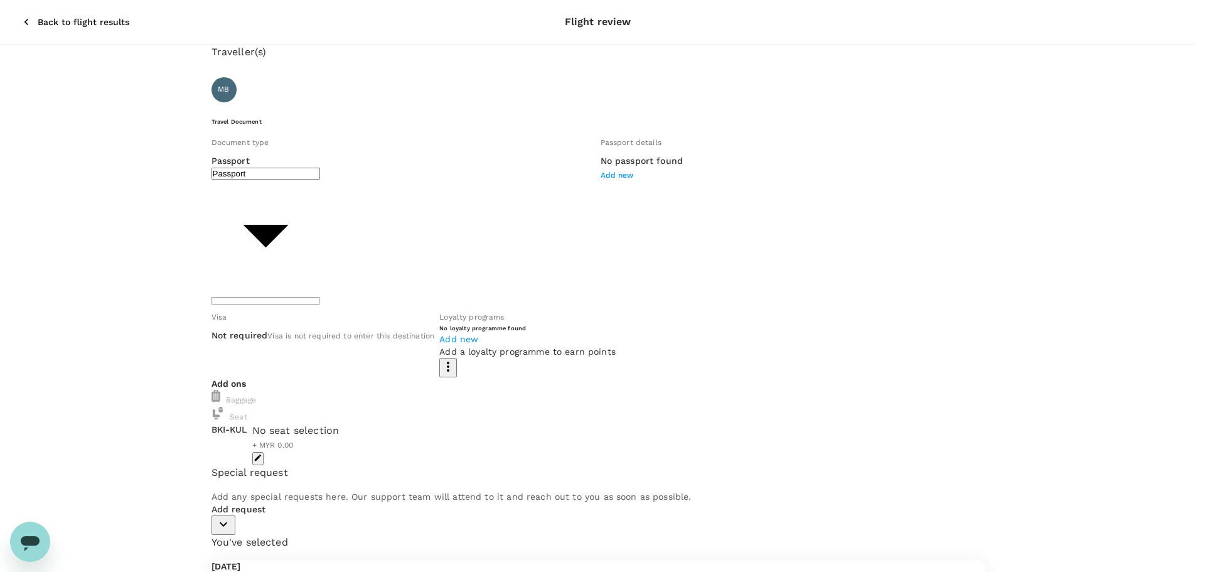
type input "Id card"
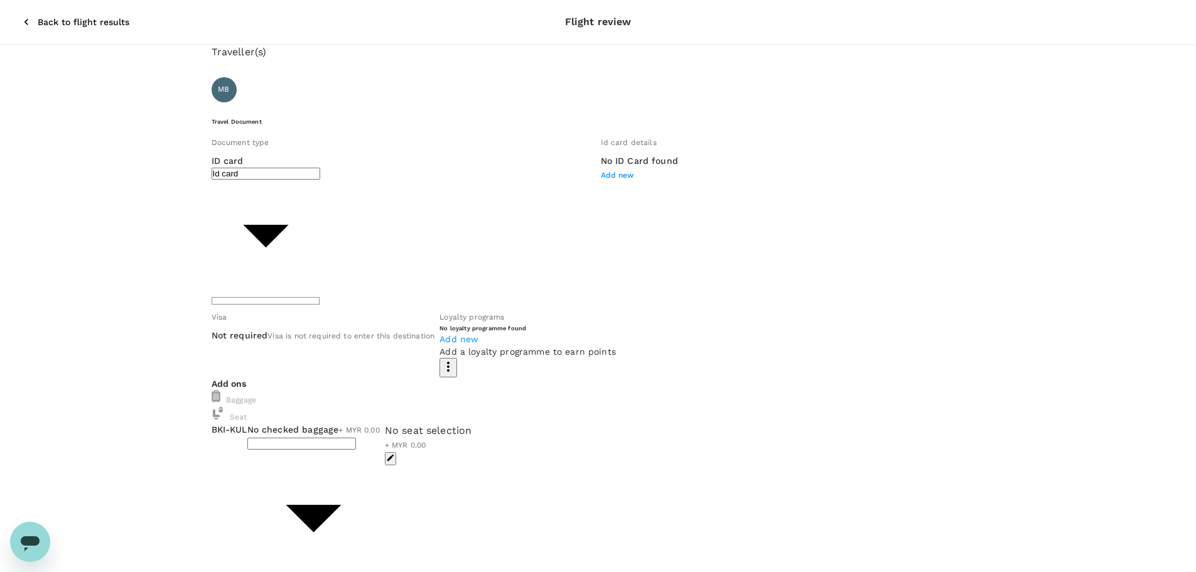
click at [601, 180] on span "Add new" at bounding box center [617, 175] width 33 height 9
type input "940221055284"
click at [601, 182] on div "No ID Card found Add new" at bounding box center [639, 168] width 77 height 28
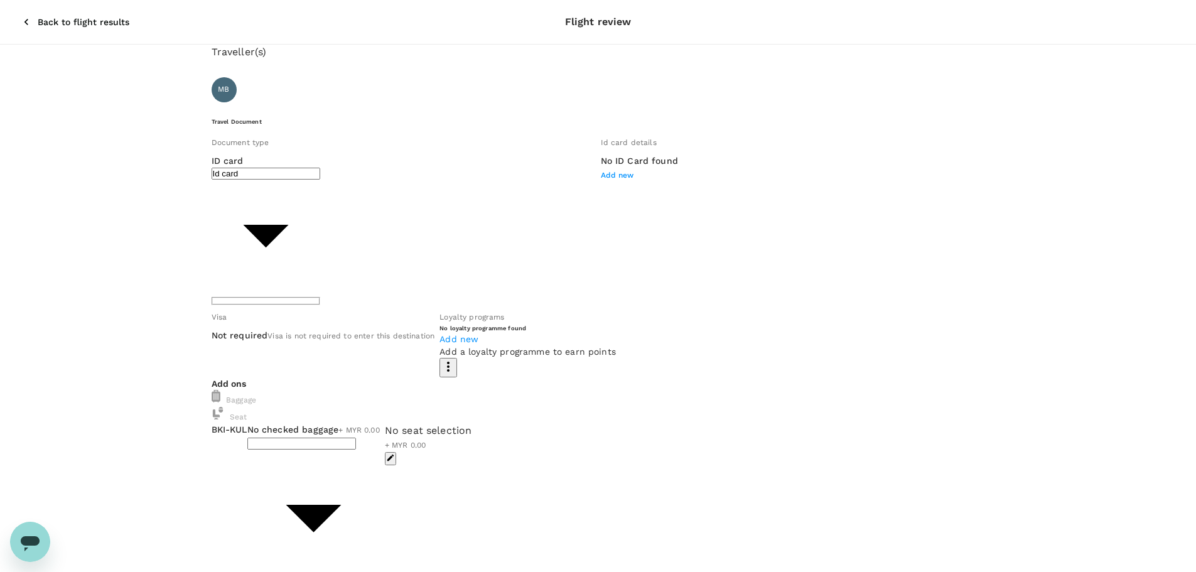
click at [601, 180] on span "Add new" at bounding box center [617, 175] width 33 height 9
type input "940221055284"
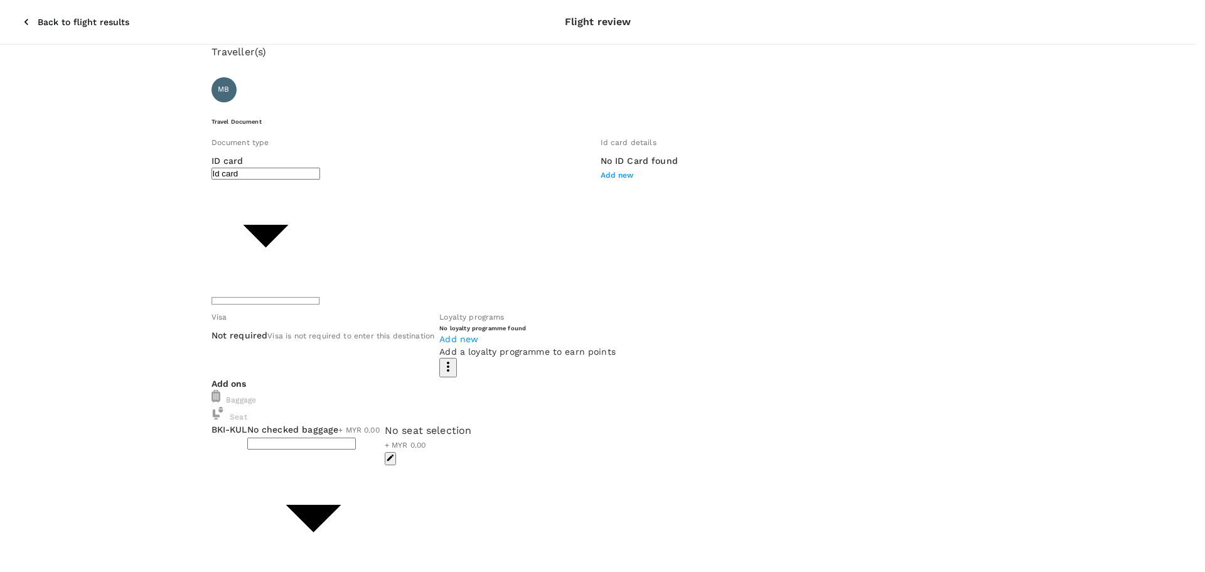
type input "MY"
type input "maizura"
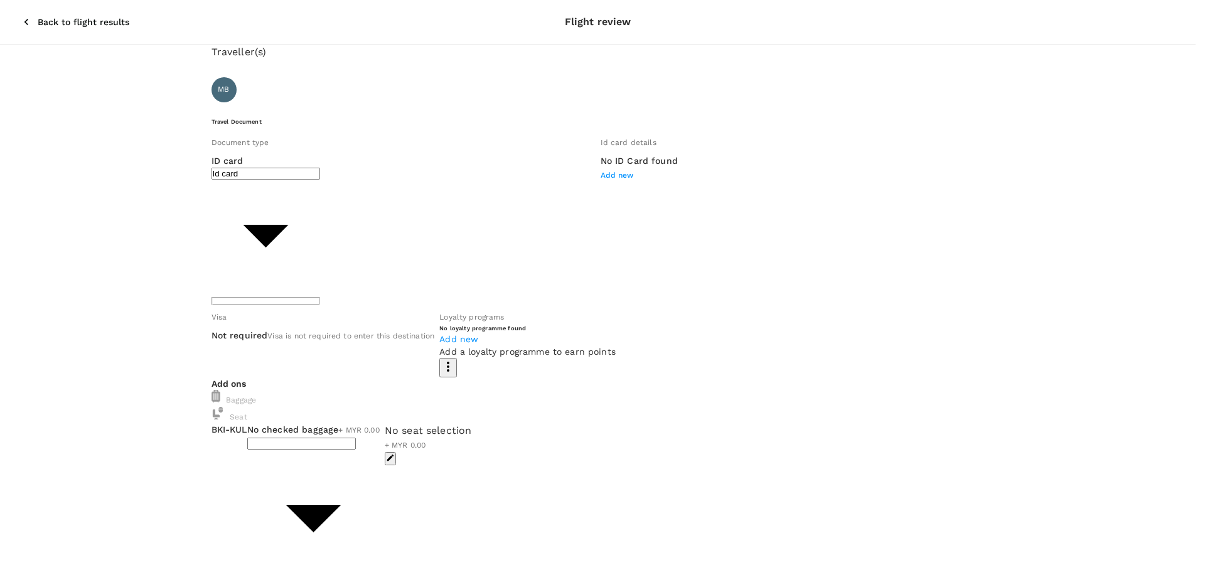
type input "md yazid"
type input "DD/MM/YYYY"
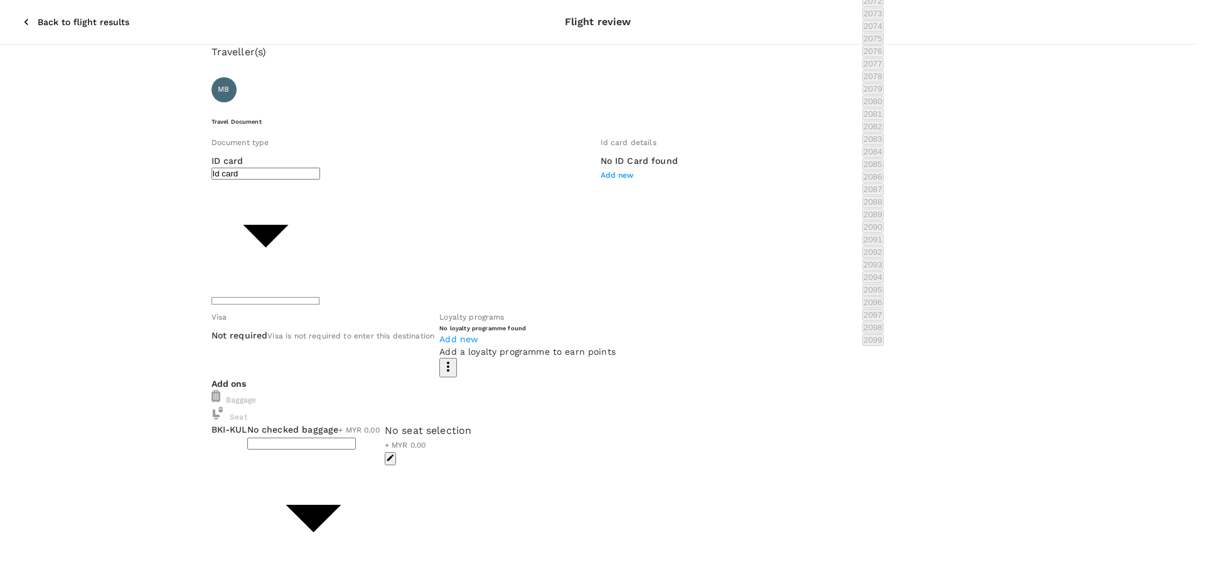
scroll to position [745, 0]
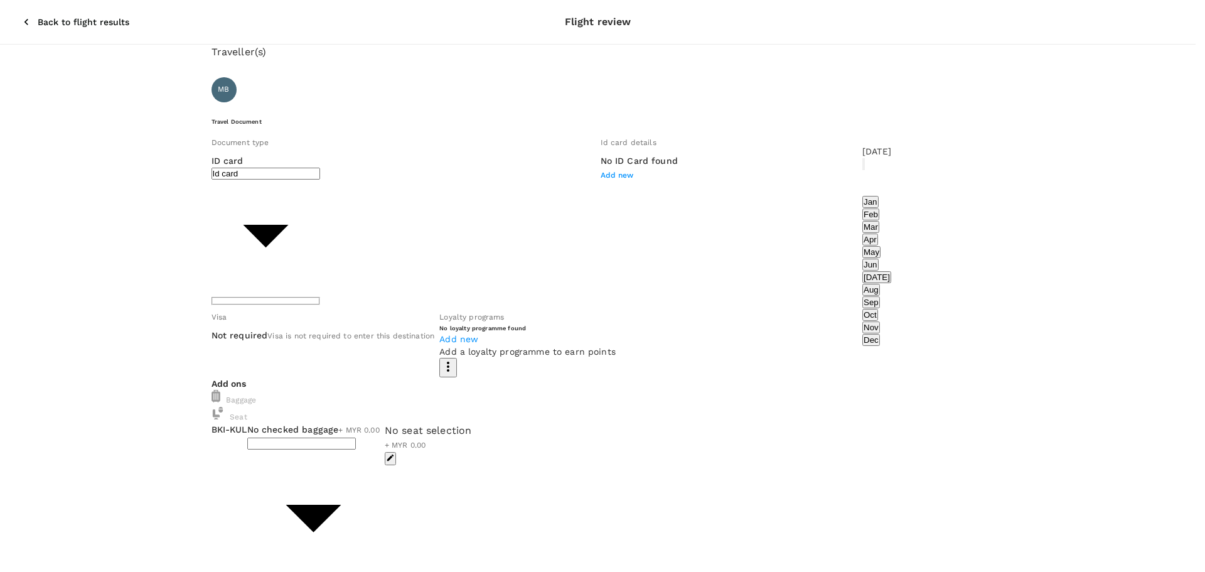
type input "21/02/1994"
click at [866, 429] on input "Female" at bounding box center [602, 286] width 1205 height 572
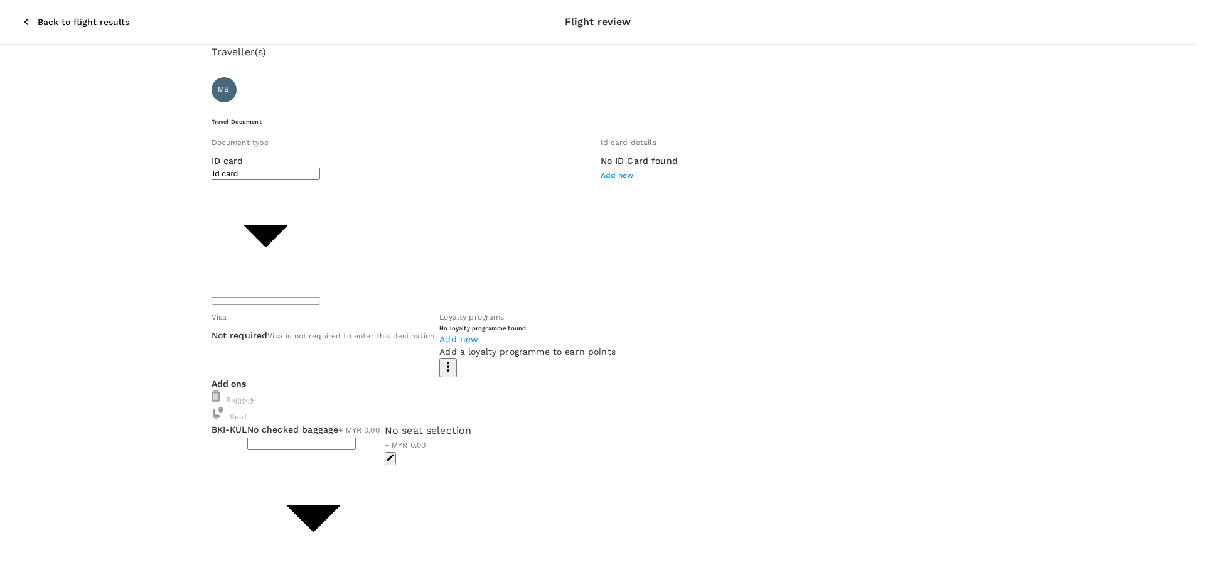
radio input "true"
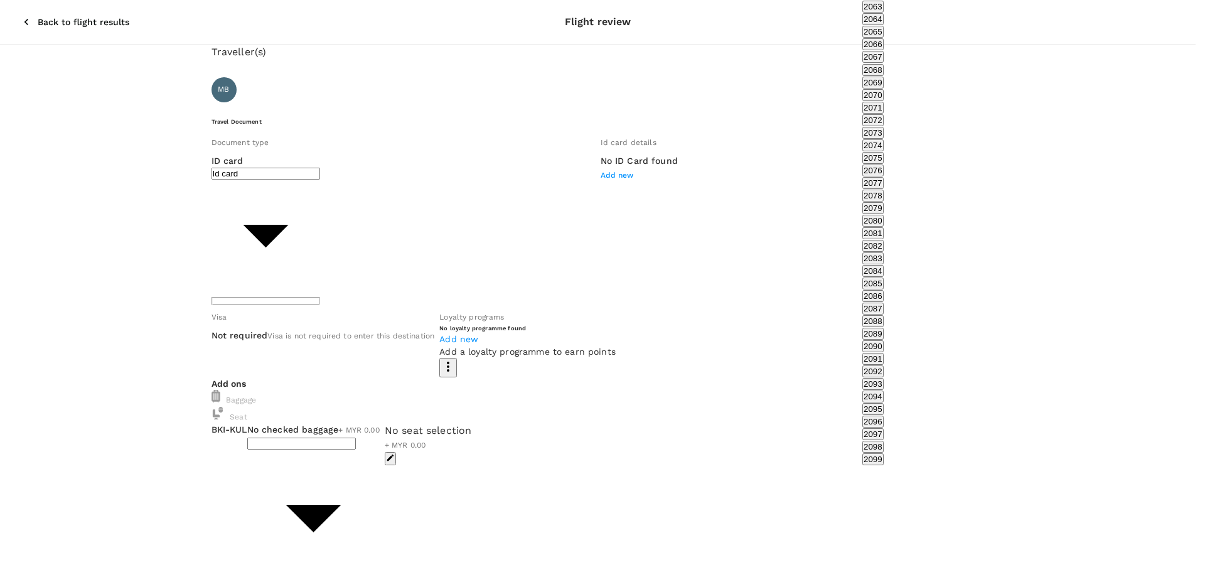
scroll to position [933, 0]
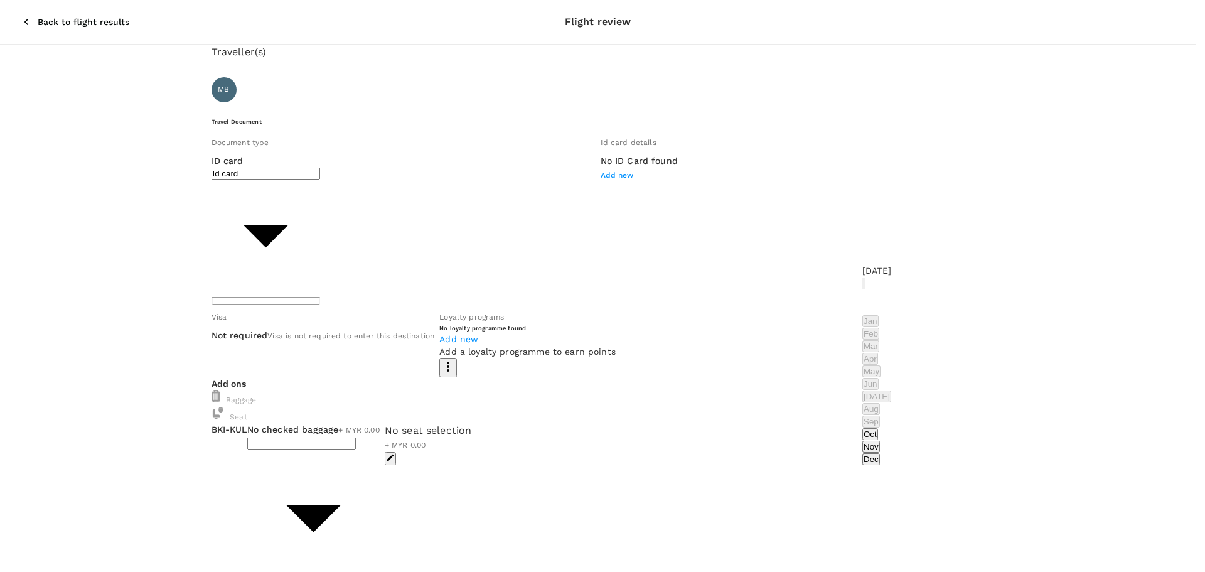
type input "05/10/2025"
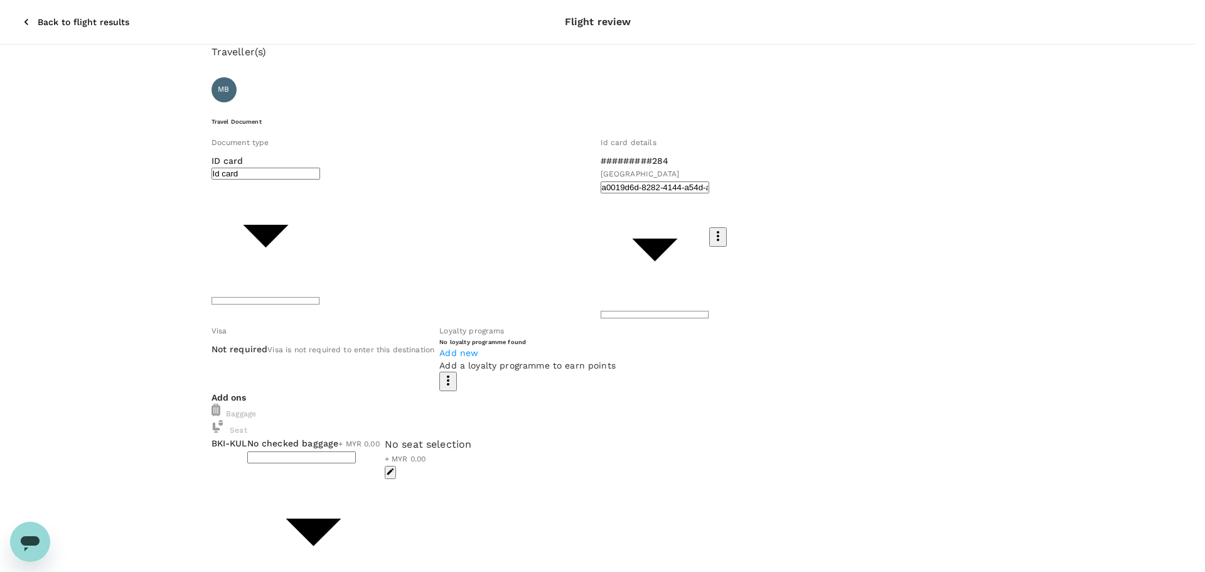
type input "2 - 100.18"
